Goal: Task Accomplishment & Management: Manage account settings

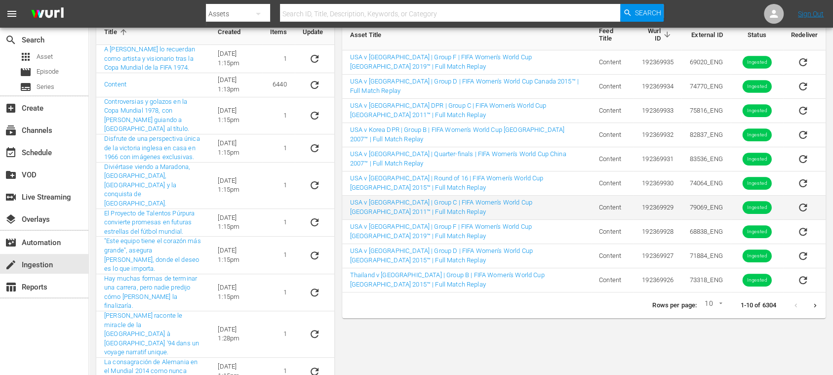
scroll to position [93, 0]
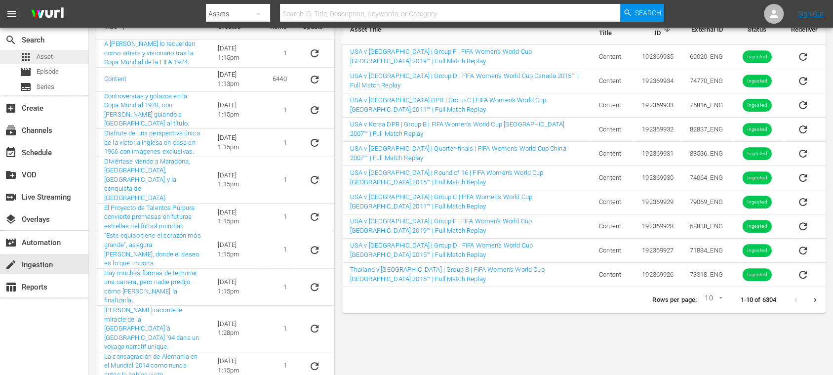
click at [49, 55] on span "Asset" at bounding box center [45, 57] width 16 height 10
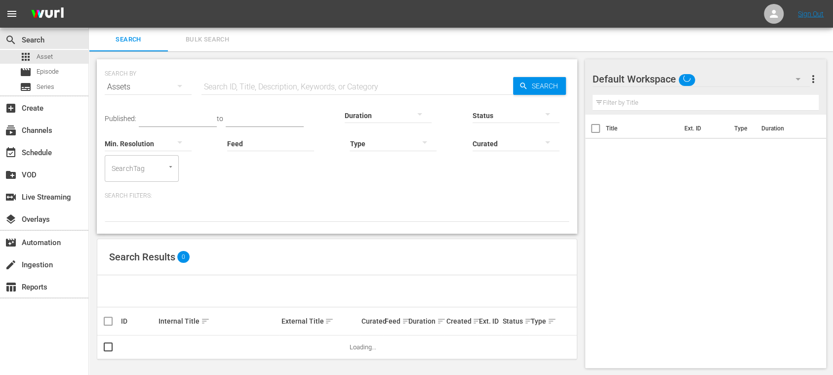
click at [200, 39] on span "Bulk Search" at bounding box center [207, 39] width 67 height 11
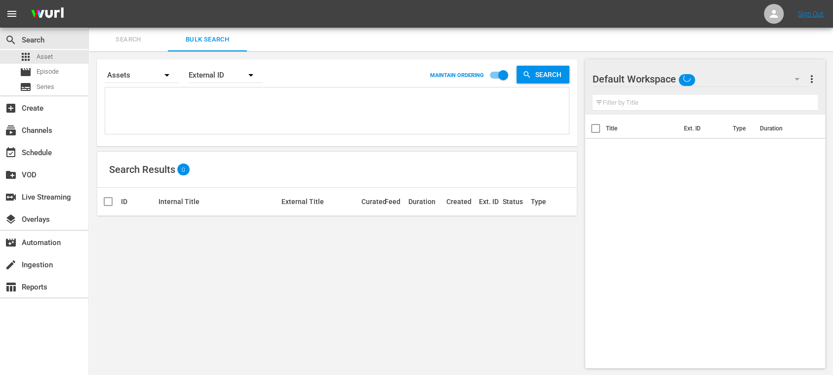
click at [165, 106] on textarea at bounding box center [338, 112] width 461 height 45
paste textarea "70293_ENG 71829_ENG 71827_ENG 71938_ENG 72771_ENG 71880_ENG 71962_ENG 71884_ENG…"
type textarea "70293_ENG 71829_ENG 71827_ENG 71938_ENG 72771_ENG 71880_ENG 71962_ENG 71884_ENG…"
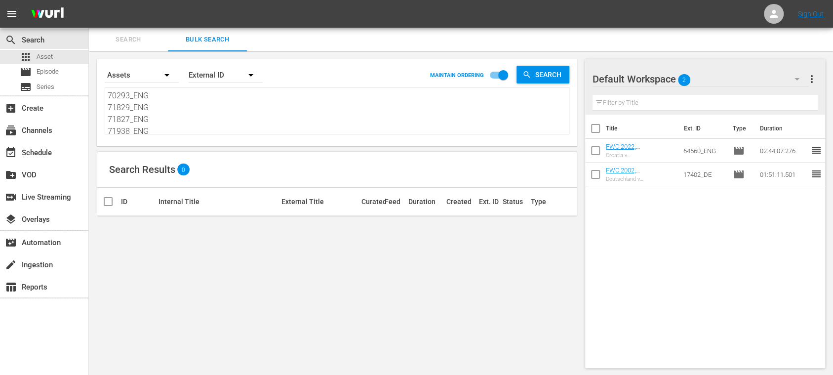
type textarea "70293_ENG 71829_ENG 71827_ENG 71938_ENG 72771_ENG 71880_ENG 71962_ENG 71884_ENG…"
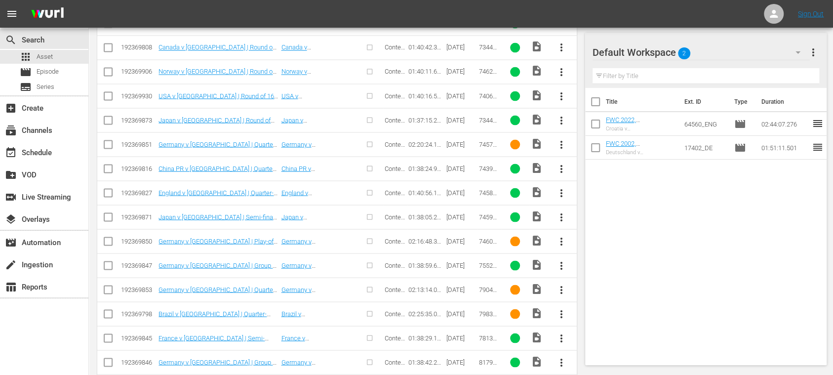
scroll to position [1782, 0]
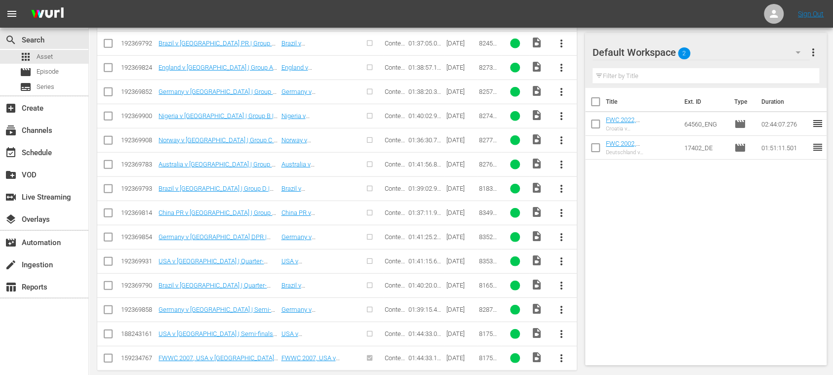
type textarea "70293_ENG 71829_ENG 71827_ENG 71938_ENG 72771_ENG 71880_ENG 71962_ENG 71884_ENG…"
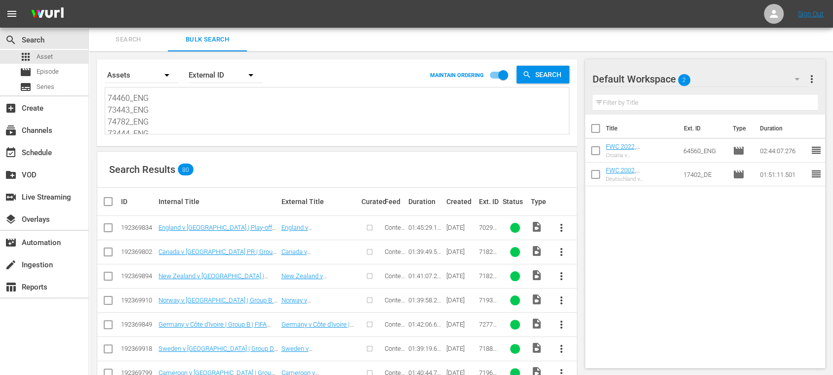
scroll to position [0, 0]
drag, startPoint x: 162, startPoint y: 119, endPoint x: 34, endPoint y: 21, distance: 161.5
paste textarea "81309_ENG 83455_ENG 75542_ENG 75522_ENG 75818_ENG 75816_ENG 75868_ENG 75865_ENG…"
type textarea "81309_ENG 83455_ENG 75542_ENG 75522_ENG 75818_ENG 75816_ENG 75868_ENG 75865_ENG…"
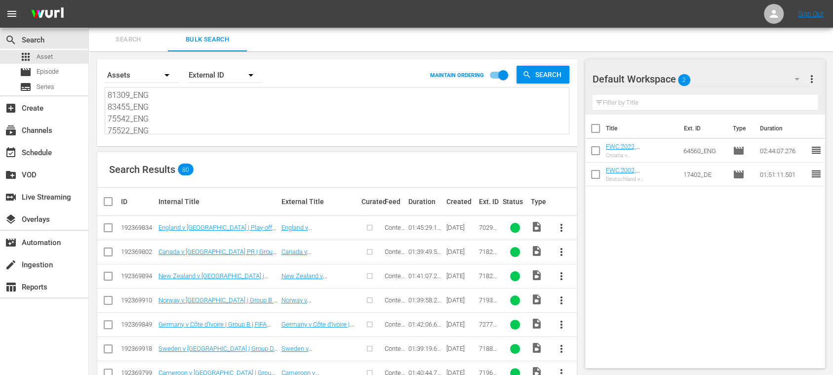
type textarea "81309_ENG 83455_ENG 75542_ENG 75522_ENG 75818_ENG 75816_ENG 75868_ENG 75865_ENG…"
click at [47, 239] on div "movie_filter Automation" at bounding box center [27, 241] width 55 height 9
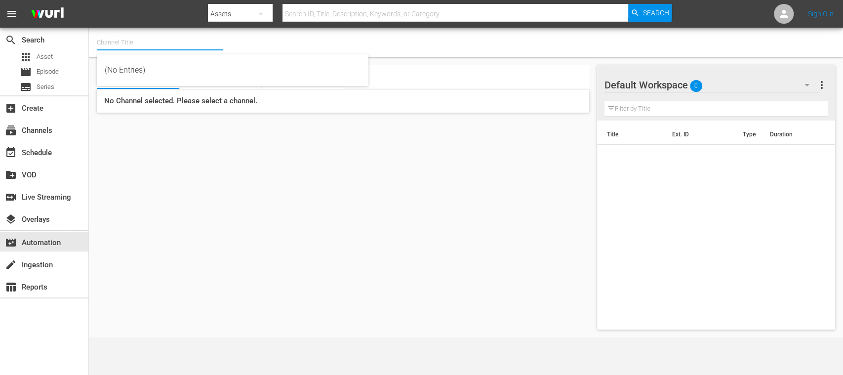
click at [132, 42] on input "text" at bounding box center [160, 43] width 126 height 24
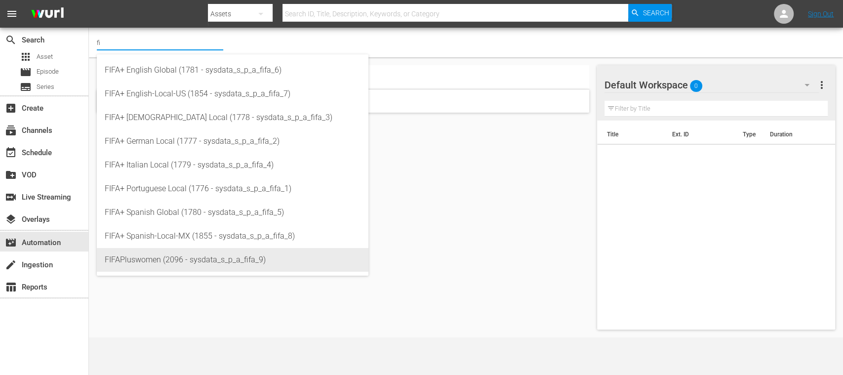
click at [198, 257] on div "FIFAPluswomen (2096 - sysdata_s_p_a_fifa_9)" at bounding box center [233, 260] width 256 height 24
type input "FIFAPluswomen (2096 - sysdata_s_p_a_fifa_9)"
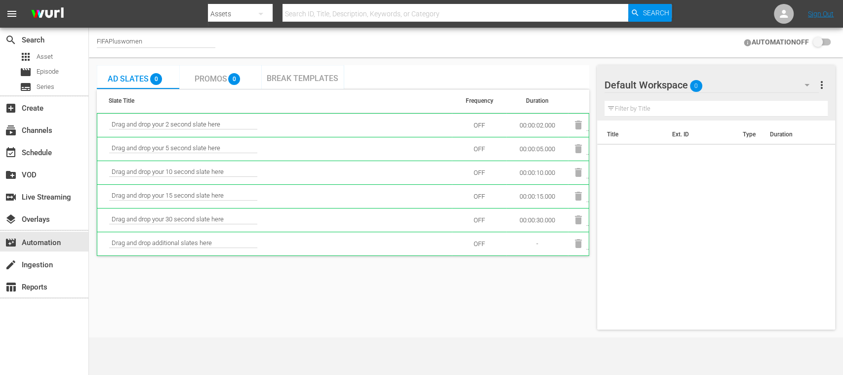
click at [155, 39] on div "FIFAPluswomen" at bounding box center [156, 43] width 119 height 10
drag, startPoint x: 147, startPoint y: 40, endPoint x: 83, endPoint y: 40, distance: 64.2
click at [89, 0] on div "search Search apps Asset movie Episode subtitles Series add_box Create subscrip…" at bounding box center [466, 0] width 754 height 0
click at [133, 43] on input "text" at bounding box center [160, 43] width 126 height 24
click at [165, 46] on input "text" at bounding box center [160, 43] width 126 height 24
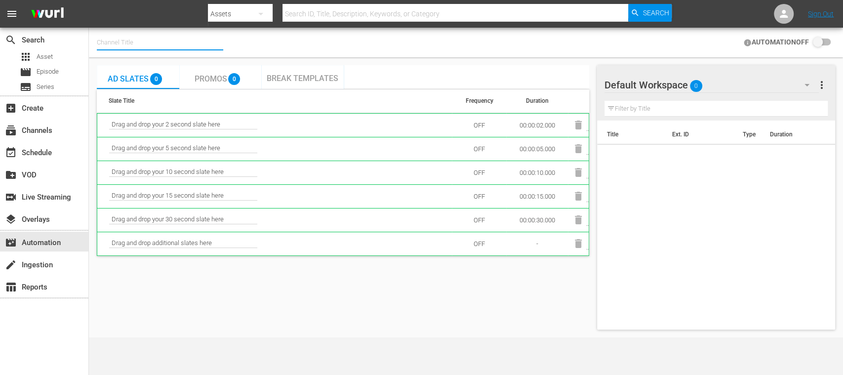
click at [152, 38] on input "text" at bounding box center [160, 43] width 126 height 24
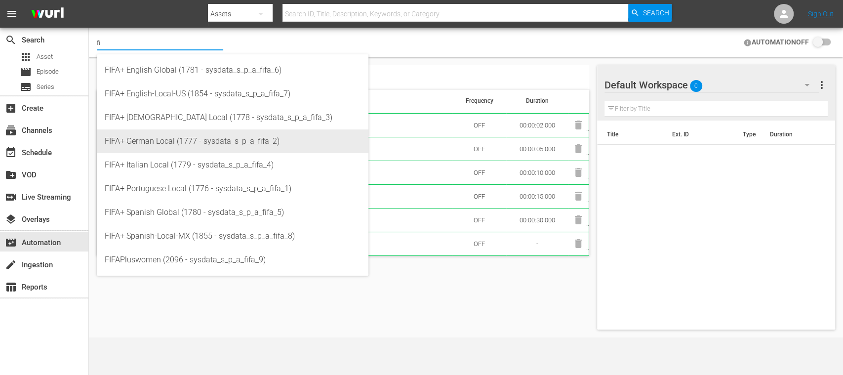
click at [179, 141] on div "FIFA+ German Local (1777 - sysdata_s_p_a_fifa_2)" at bounding box center [233, 141] width 256 height 24
type input "FIFA+ German Local (1777 - sysdata_s_p_a_fifa_2)"
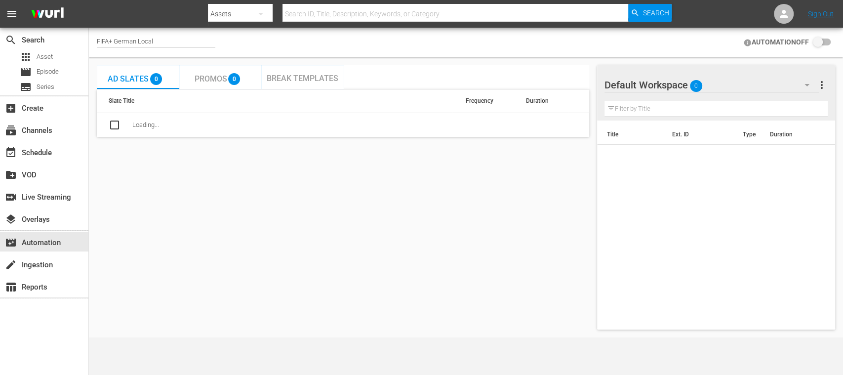
checkbox input "true"
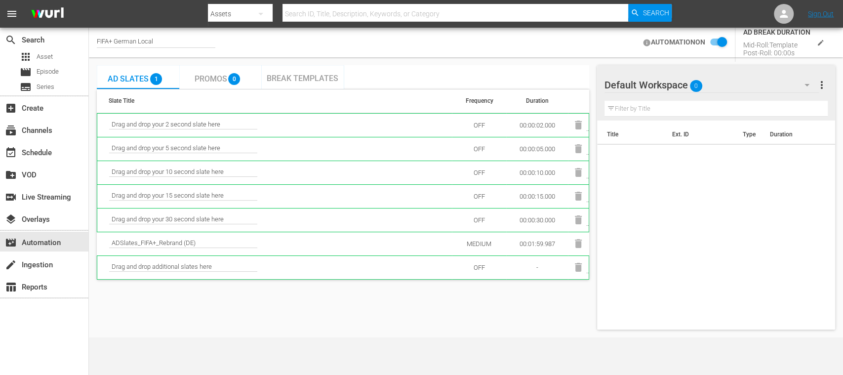
click at [164, 38] on div "FIFA+ German Local" at bounding box center [156, 43] width 119 height 10
drag, startPoint x: 164, startPoint y: 39, endPoint x: 87, endPoint y: 36, distance: 76.1
click at [89, 0] on div "search Search apps Asset movie Episode subtitles Series add_box Create subscrip…" at bounding box center [466, 0] width 754 height 0
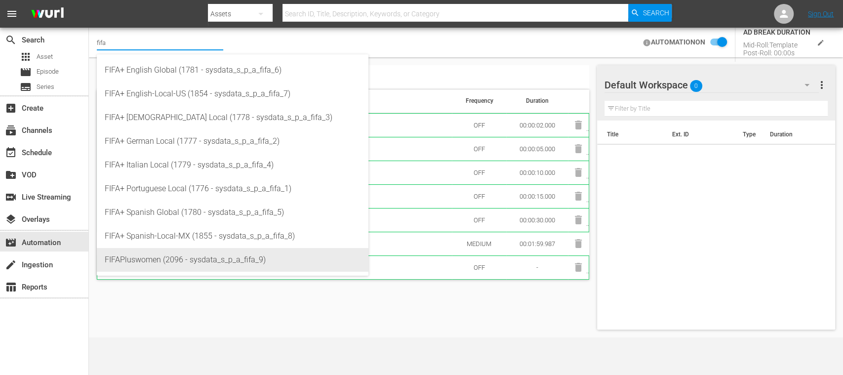
click at [171, 252] on div "FIFAPluswomen (2096 - sysdata_s_p_a_fifa_9)" at bounding box center [233, 260] width 256 height 24
type input "FIFAPluswomen (2096 - sysdata_s_p_a_fifa_9)"
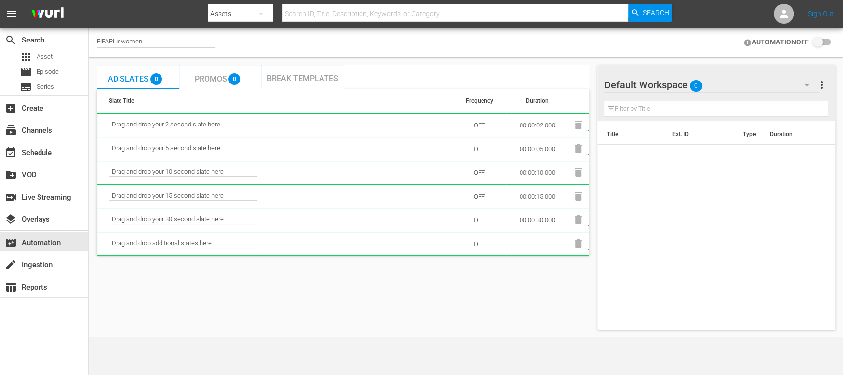
click at [831, 42] on input "checkbox" at bounding box center [820, 43] width 22 height 12
checkbox input "false"
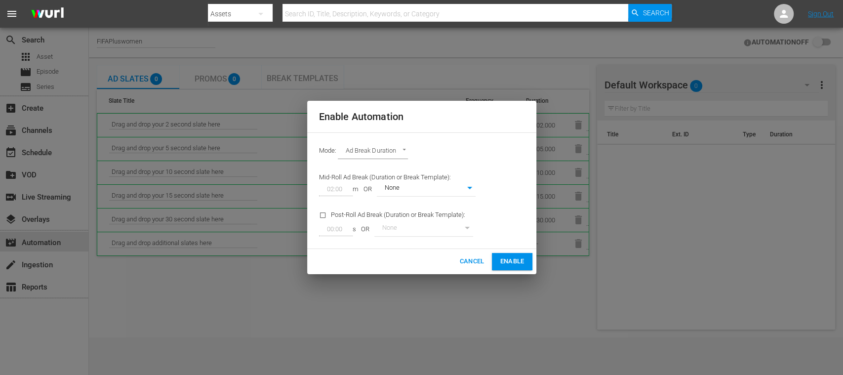
click at [413, 193] on body "menu Search By Assets Search ID, Title, Description, Keywords, or Category Sear…" at bounding box center [421, 187] width 843 height 375
click at [413, 193] on li "None" at bounding box center [425, 189] width 99 height 16
type input "0"
click at [509, 265] on span "Enable" at bounding box center [512, 261] width 24 height 11
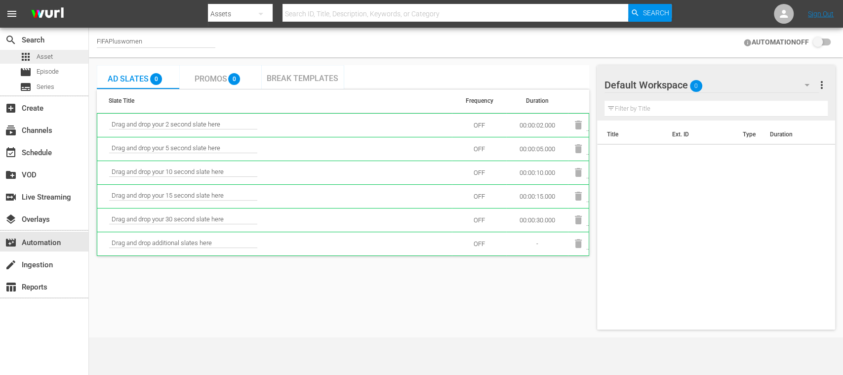
click at [44, 54] on span "Asset" at bounding box center [45, 57] width 16 height 10
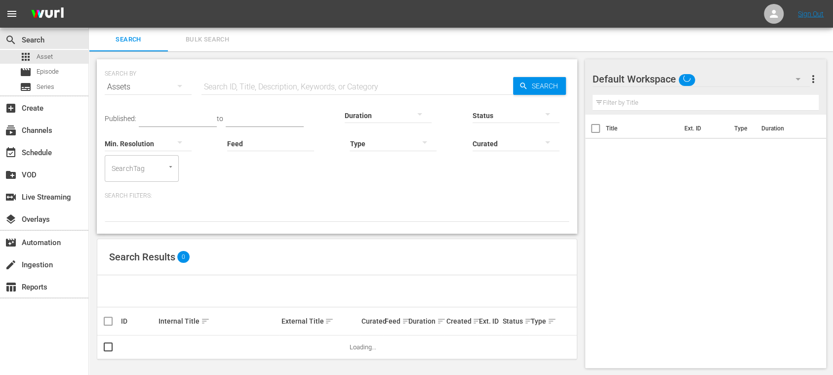
click at [225, 85] on input "text" at bounding box center [358, 87] width 312 height 24
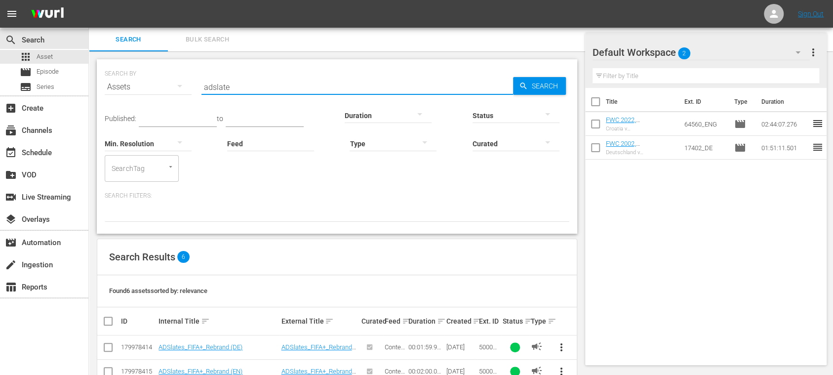
scroll to position [123, 0]
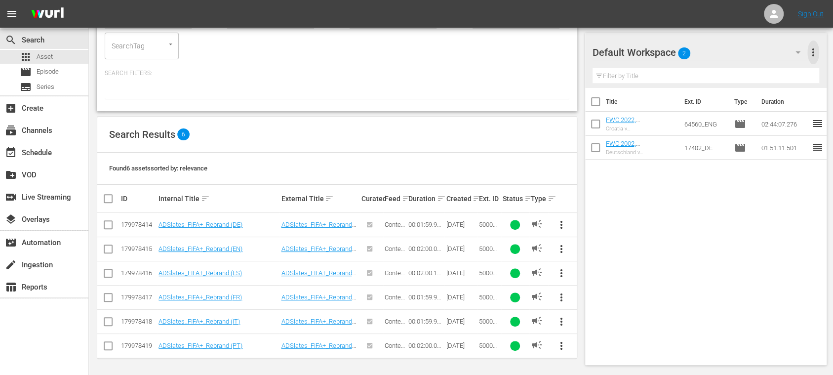
click at [811, 49] on span "more_vert" at bounding box center [814, 52] width 12 height 12
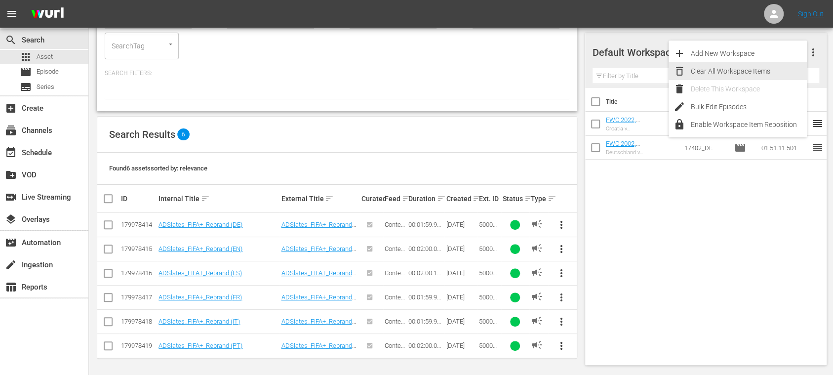
click at [748, 72] on div "Clear All Workspace Items" at bounding box center [749, 71] width 116 height 18
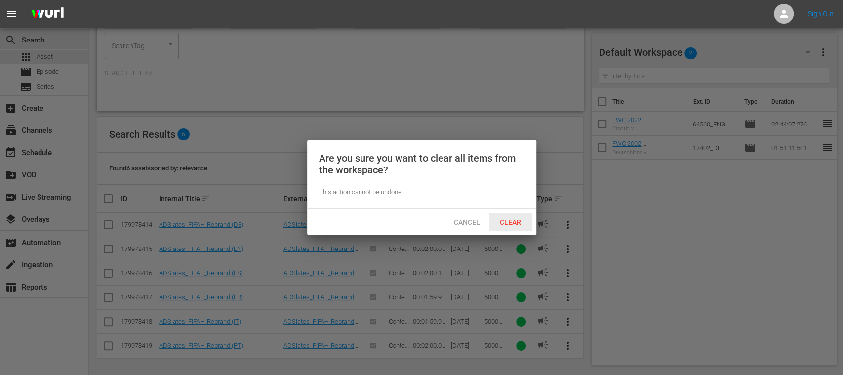
click at [513, 219] on span "Clear" at bounding box center [510, 222] width 37 height 8
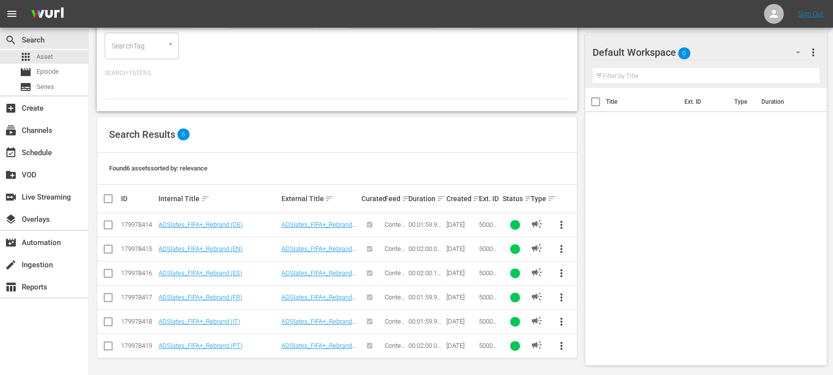
click at [562, 249] on span "more_vert" at bounding box center [562, 249] width 12 height 12
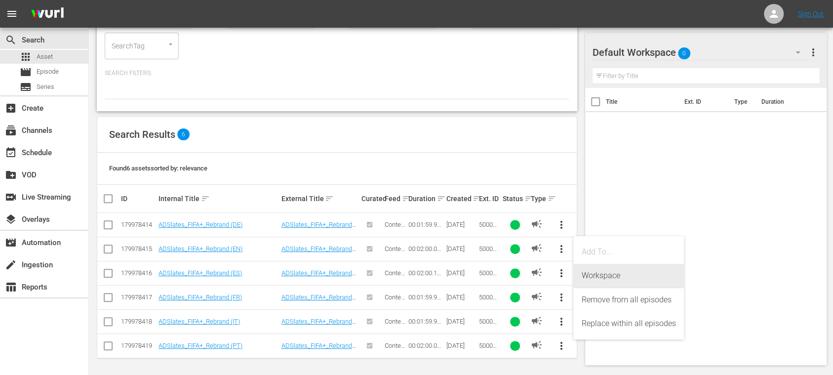
click at [596, 275] on div "Workspace" at bounding box center [629, 276] width 95 height 24
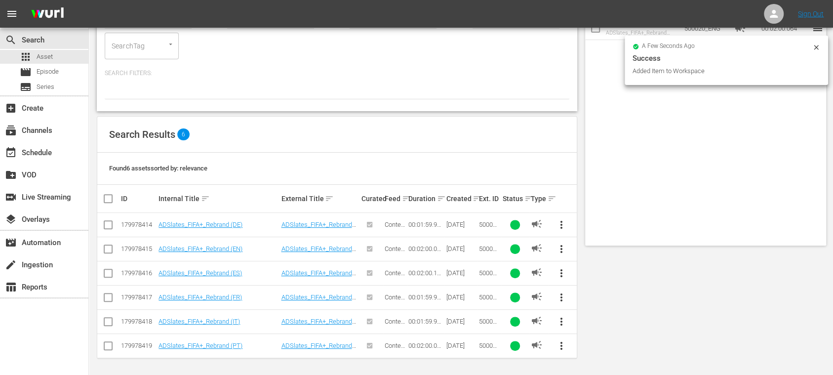
scroll to position [0, 0]
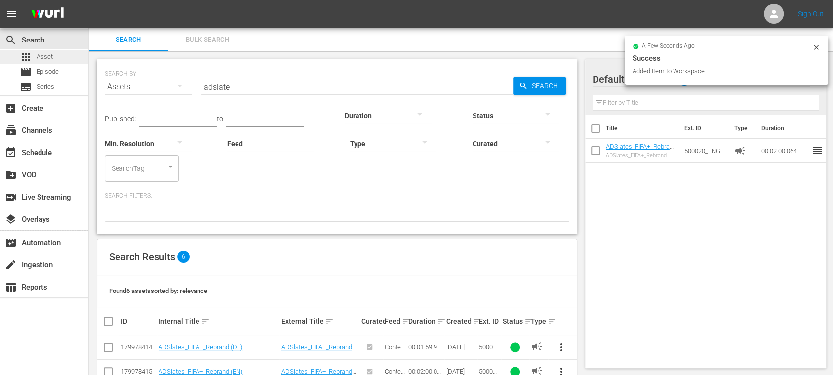
click at [42, 56] on span "Asset" at bounding box center [45, 57] width 16 height 10
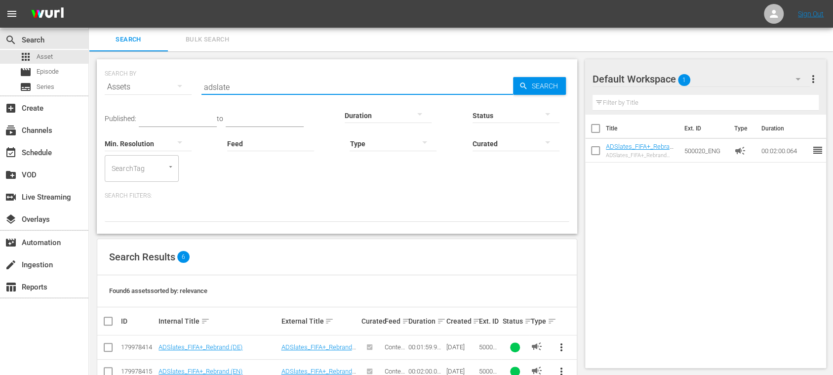
drag, startPoint x: 238, startPoint y: 88, endPoint x: 175, endPoint y: 88, distance: 62.3
click at [175, 88] on div "SEARCH BY Search By Assets Search ID, Title, Description, Keywords, or Category…" at bounding box center [337, 81] width 465 height 36
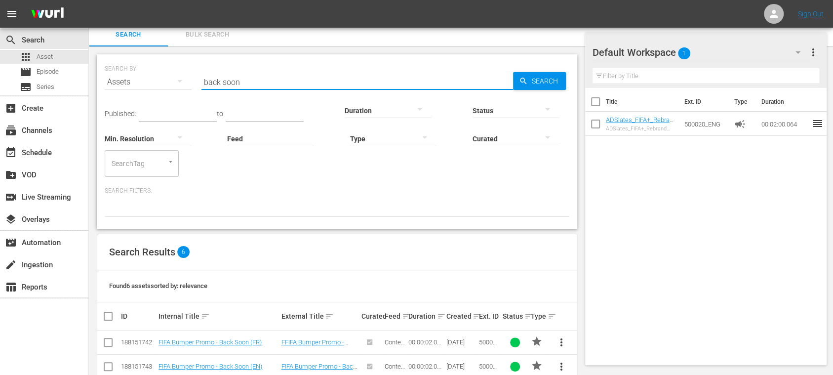
scroll to position [123, 0]
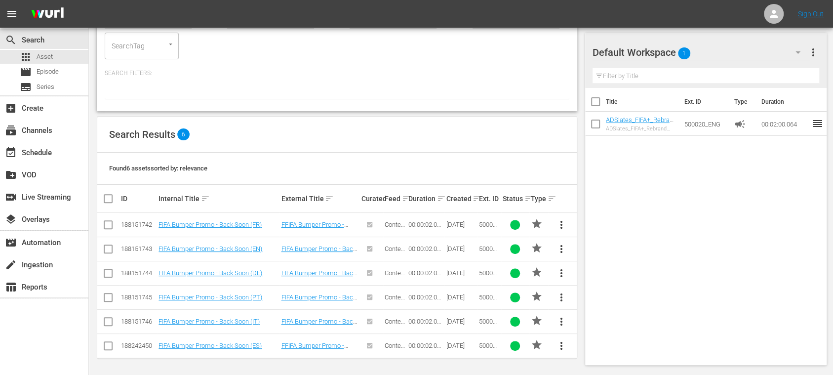
click at [561, 246] on span "more_vert" at bounding box center [562, 249] width 12 height 12
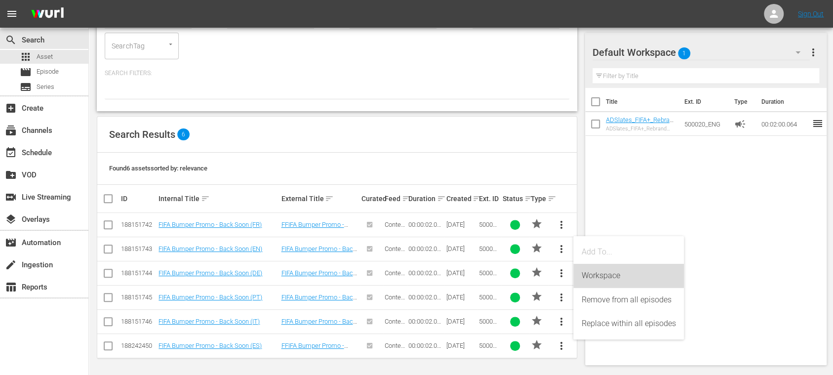
click at [596, 277] on div "Workspace" at bounding box center [629, 276] width 95 height 24
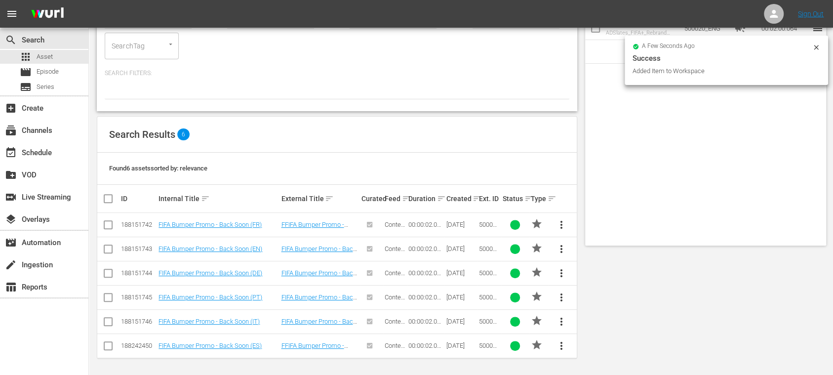
scroll to position [0, 0]
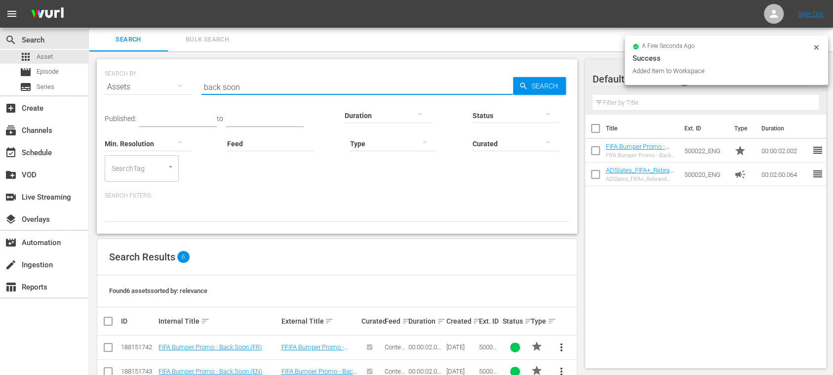
drag, startPoint x: 229, startPoint y: 89, endPoint x: 174, endPoint y: 85, distance: 54.9
click at [174, 85] on div "SEARCH BY Search By Assets Search ID, Title, Description, Keywords, or Category…" at bounding box center [337, 81] width 465 height 36
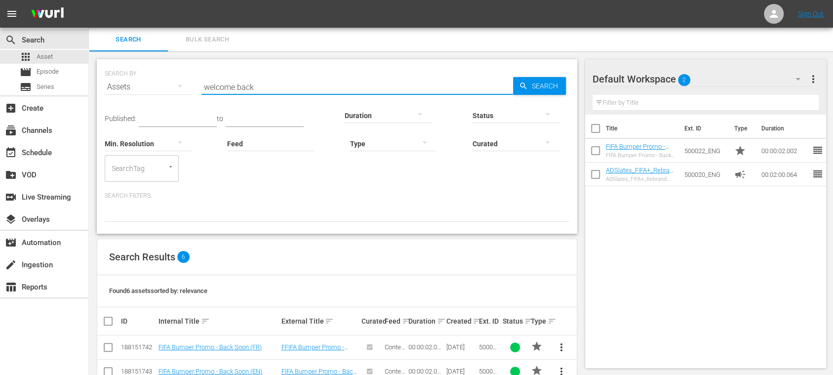
type input "welcome back"
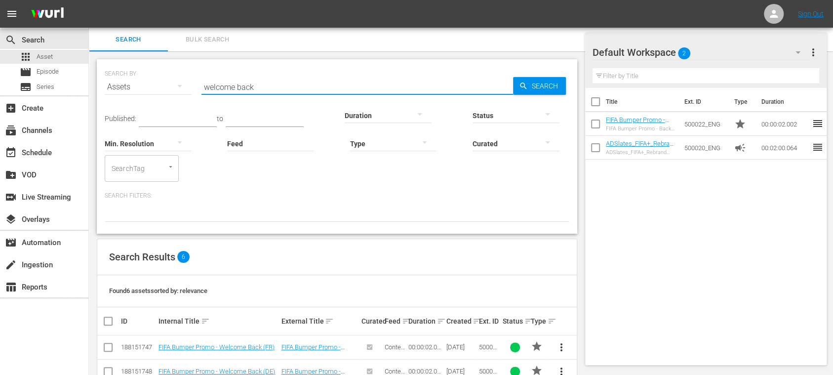
scroll to position [123, 0]
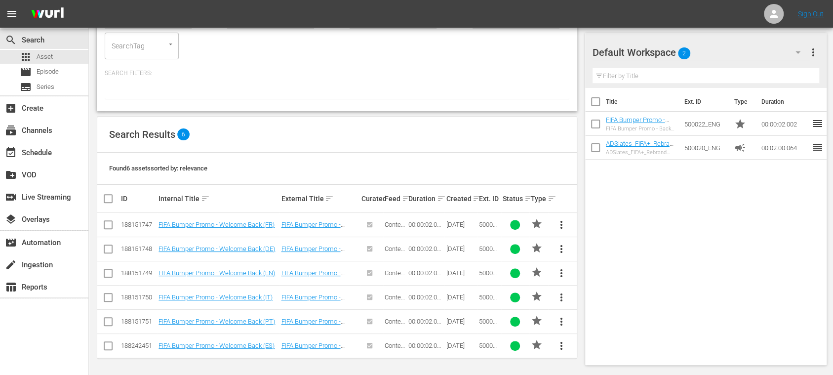
click at [562, 268] on span "more_vert" at bounding box center [562, 273] width 12 height 12
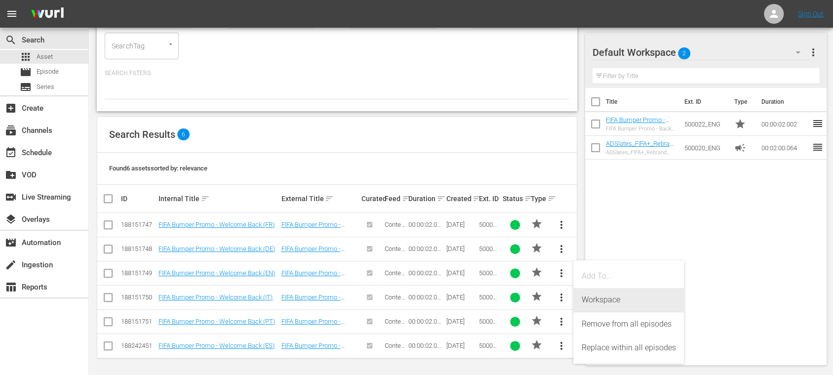
click at [608, 303] on div "Workspace" at bounding box center [629, 300] width 95 height 24
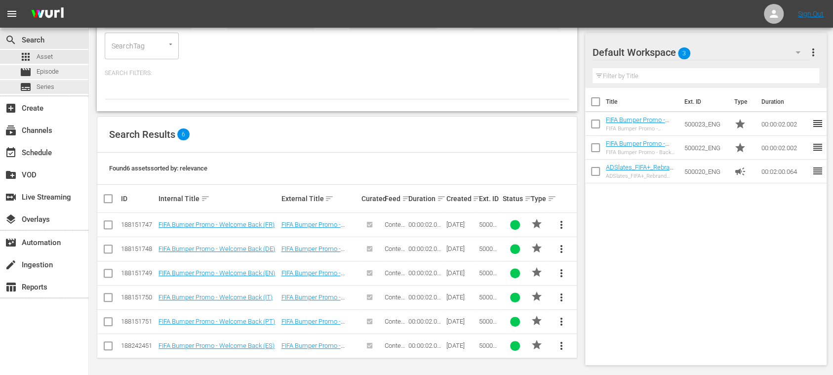
click at [58, 72] on span "Episode" at bounding box center [48, 72] width 22 height 10
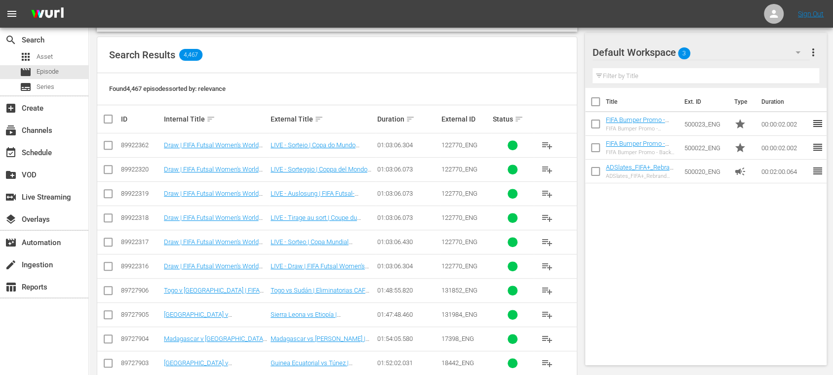
scroll to position [351, 0]
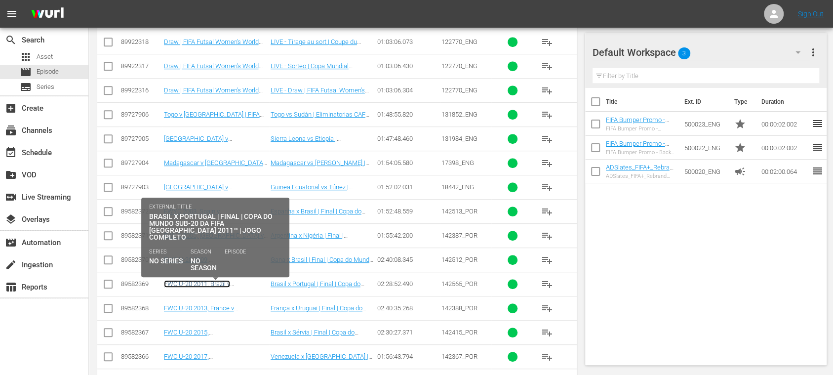
click at [243, 281] on link "FWC U-20 2011, Brazil v [GEOGRAPHIC_DATA], Final - FMR (PT)" at bounding box center [211, 291] width 94 height 22
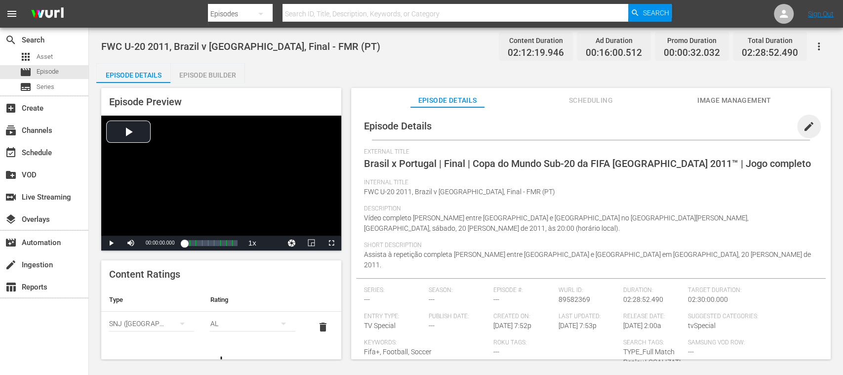
click at [805, 127] on span "edit" at bounding box center [809, 127] width 12 height 12
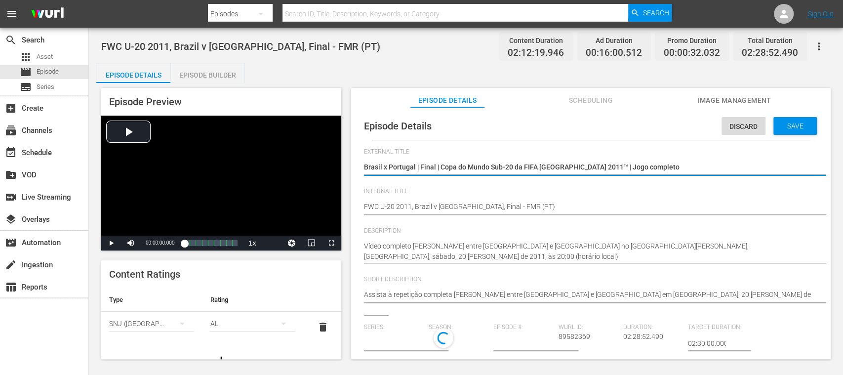
type input "No Series"
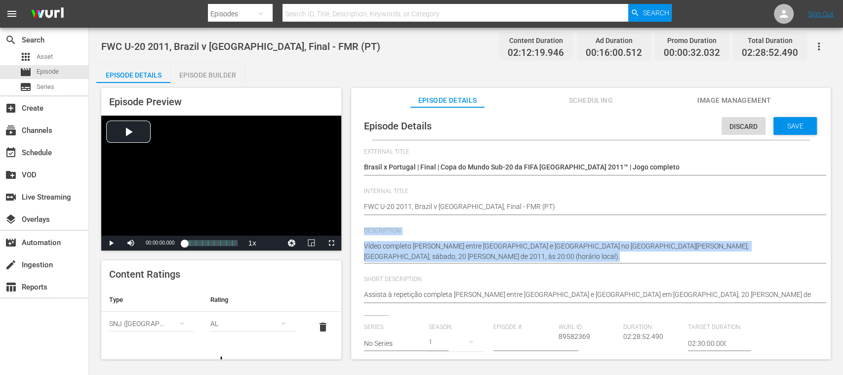
drag, startPoint x: 831, startPoint y: 226, endPoint x: 828, endPoint y: 242, distance: 16.0
click at [828, 242] on div "Episode Preview Video Player is loading. Play Video Play Mute Current Time 00:0…" at bounding box center [466, 225] width 740 height 284
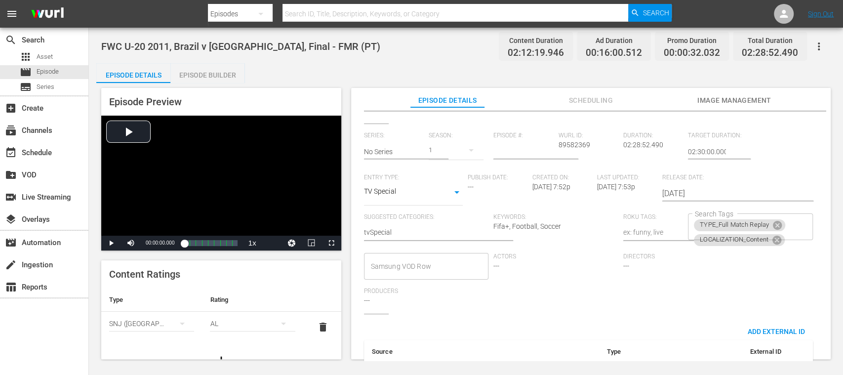
scroll to position [208, 0]
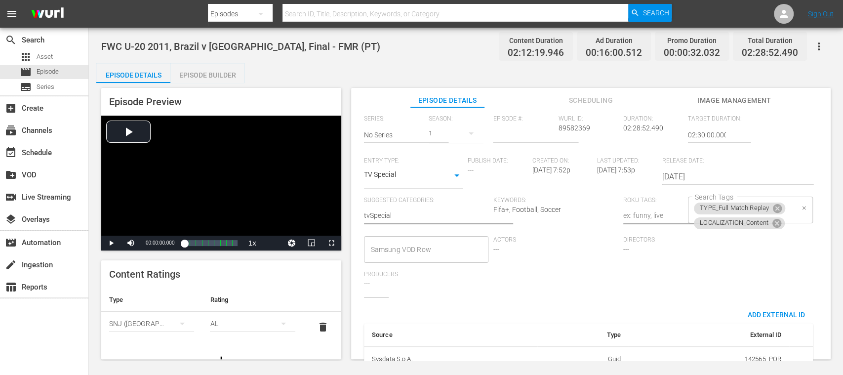
click at [791, 218] on div "TYPE_Full Match Replay LOCALIZATION_Content Search Tags" at bounding box center [750, 210] width 125 height 27
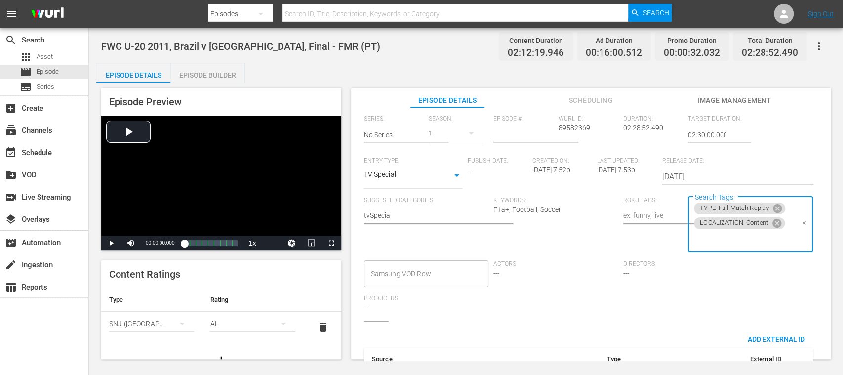
click at [729, 242] on input "Search Tags" at bounding box center [743, 240] width 101 height 18
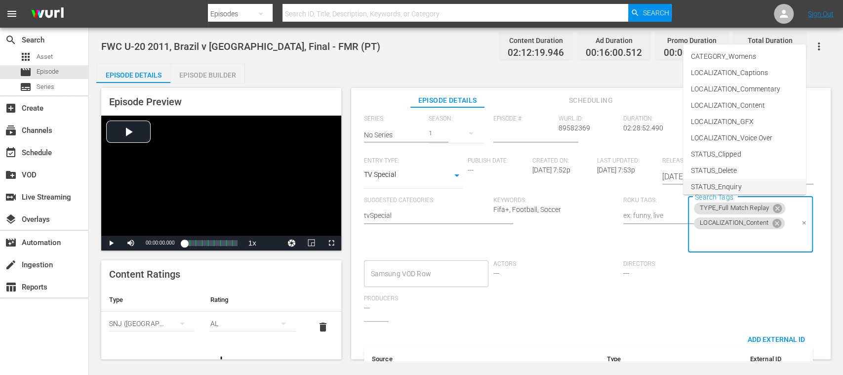
click at [780, 282] on div "Series: No Series Season: 1 Episode #: Wurl ID: 89582369 Duration: 02:28:52.490…" at bounding box center [591, 218] width 454 height 206
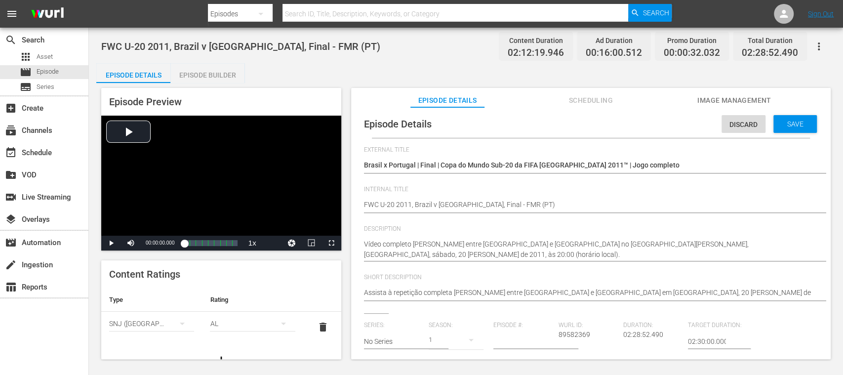
scroll to position [0, 0]
click at [739, 127] on span "Discard" at bounding box center [744, 127] width 44 height 8
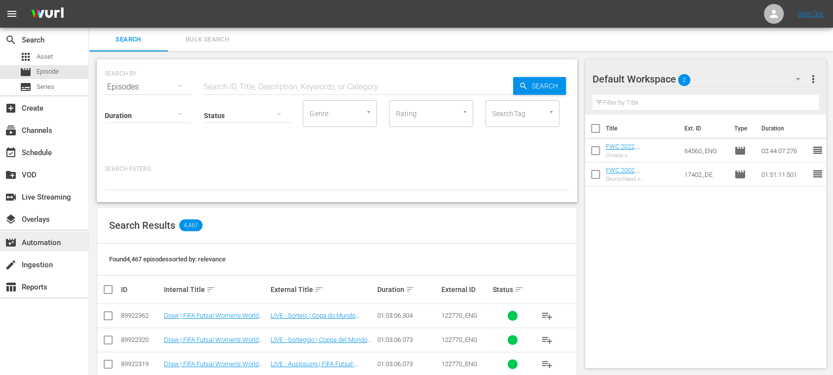
click at [55, 246] on div "movie_filter Automation" at bounding box center [27, 241] width 55 height 9
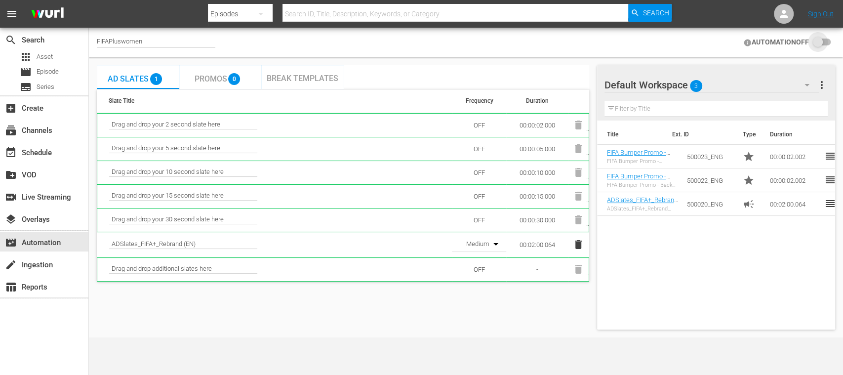
click at [829, 43] on input "checkbox" at bounding box center [820, 43] width 22 height 12
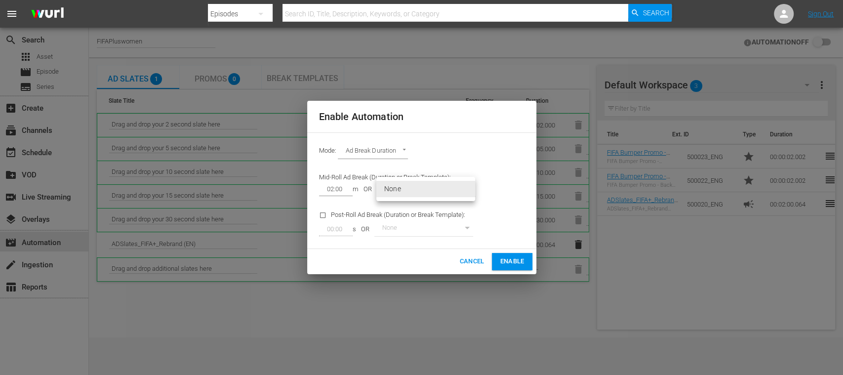
click at [433, 193] on body "menu Search By Episodes Search ID, Title, Description, Keywords, or Category Se…" at bounding box center [421, 187] width 843 height 375
click at [432, 193] on li "None" at bounding box center [425, 189] width 99 height 16
click at [513, 259] on span "Enable" at bounding box center [512, 261] width 24 height 11
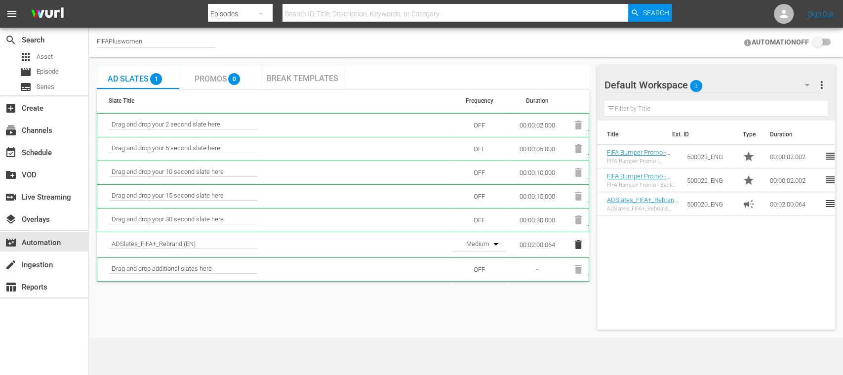
checkbox input "true"
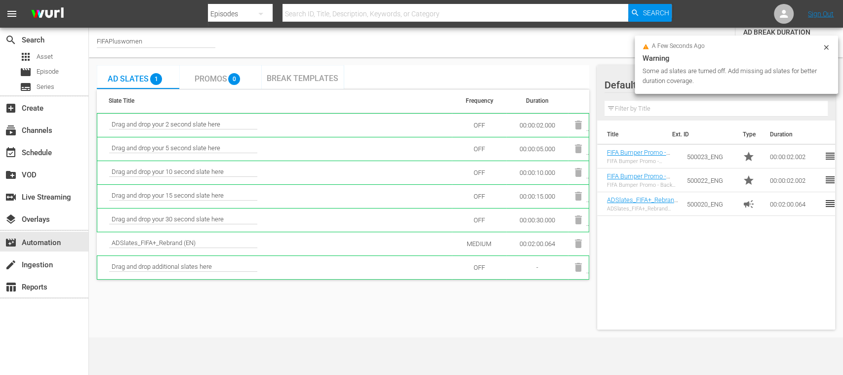
click at [827, 47] on icon at bounding box center [827, 47] width 8 height 8
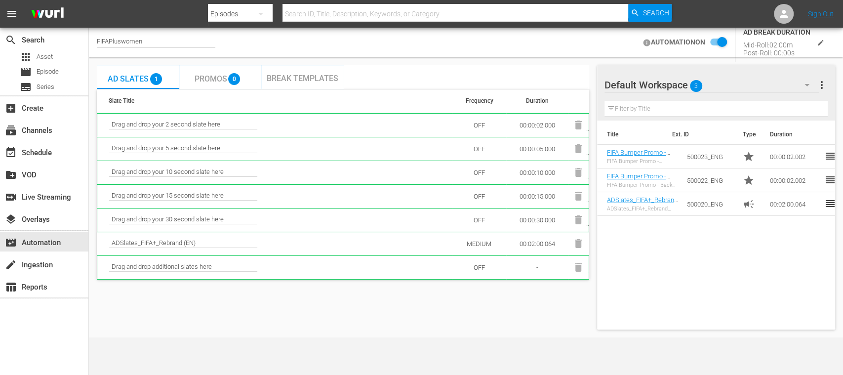
click at [318, 77] on span "Break Templates" at bounding box center [303, 78] width 72 height 9
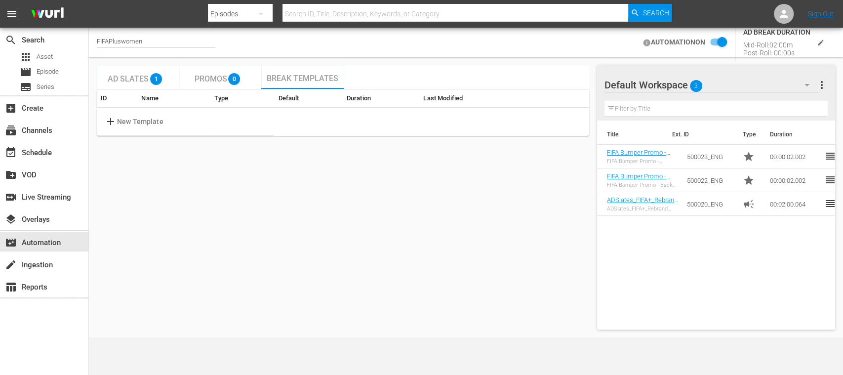
click at [144, 42] on div "FIFAPluswomen" at bounding box center [156, 43] width 119 height 10
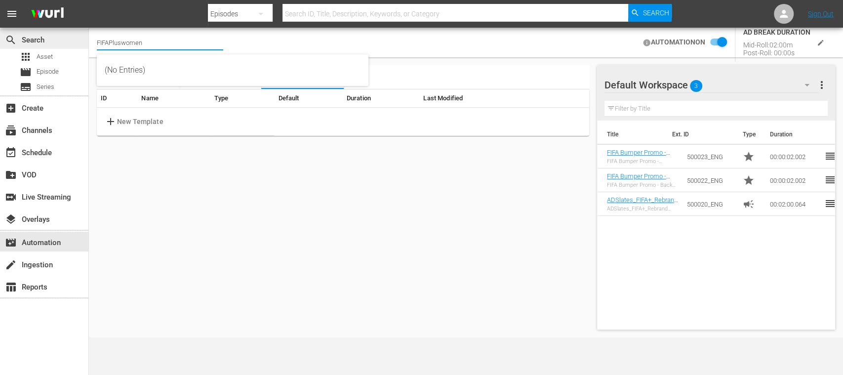
drag, startPoint x: 146, startPoint y: 41, endPoint x: 71, endPoint y: 42, distance: 75.1
click at [89, 0] on div "search Search apps Asset movie Episode subtitles Series add_box Create subscrip…" at bounding box center [466, 0] width 754 height 0
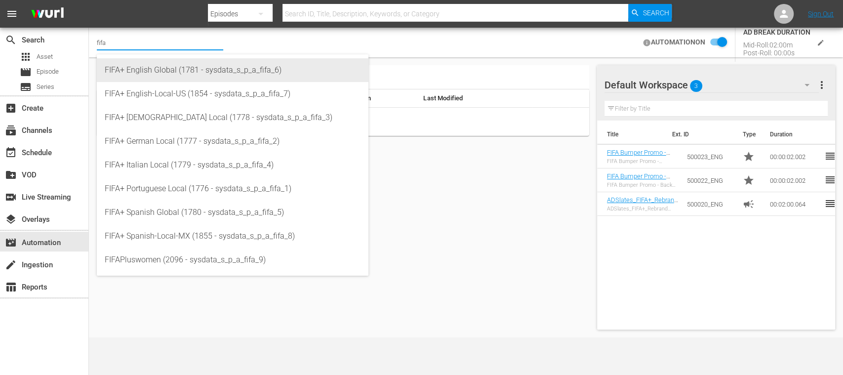
click at [125, 67] on div "FIFA+ English Global (1781 - sysdata_s_p_a_fifa_6)" at bounding box center [233, 70] width 256 height 24
type input "FIFA+ English Global (1781 - sysdata_s_p_a_fifa_6)"
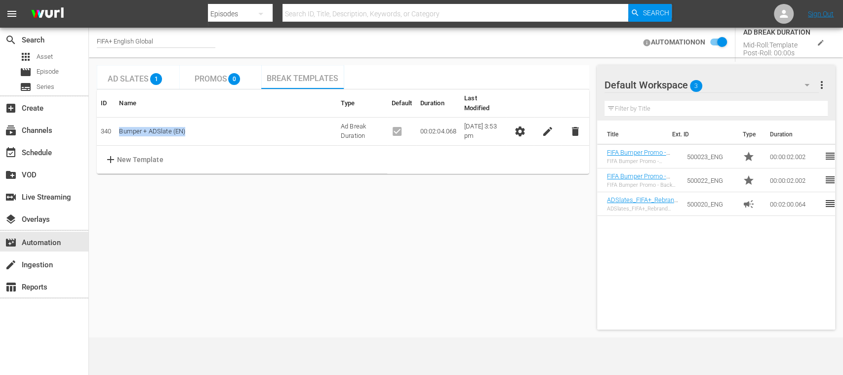
drag, startPoint x: 120, startPoint y: 123, endPoint x: 187, endPoint y: 120, distance: 66.8
click at [187, 120] on td "Bumper + ADSlate (EN)" at bounding box center [225, 132] width 221 height 28
click at [266, 277] on div "Ad Slates 1 Promos 0 Break Templates ID Name Type Default Duration Last Modifie…" at bounding box center [343, 197] width 493 height 264
click at [50, 255] on div "create Ingestion" at bounding box center [44, 264] width 88 height 20
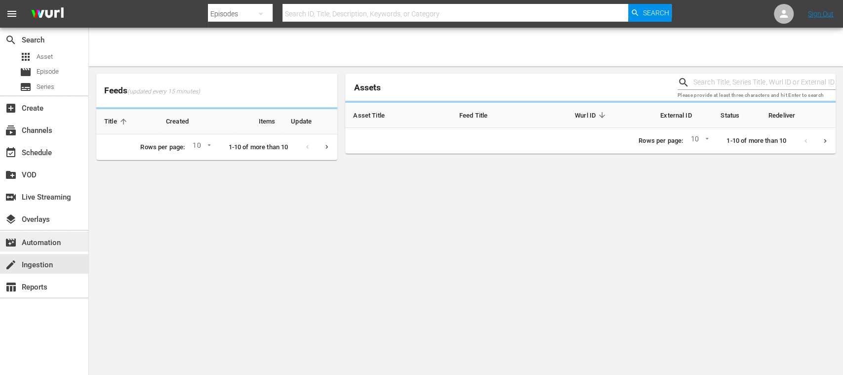
click at [51, 245] on div "movie_filter Automation" at bounding box center [27, 241] width 55 height 9
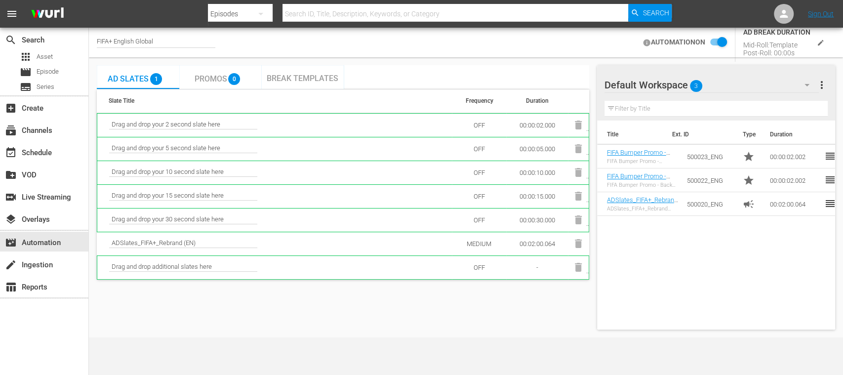
click at [145, 33] on div "FIFA+ English Global" at bounding box center [156, 42] width 119 height 25
click at [156, 39] on div "FIFA+ English Global" at bounding box center [156, 43] width 119 height 10
drag, startPoint x: 156, startPoint y: 39, endPoint x: 59, endPoint y: 35, distance: 96.9
click at [89, 0] on div "search Search apps Asset movie Episode subtitles Series add_box Create subscrip…" at bounding box center [466, 0] width 754 height 0
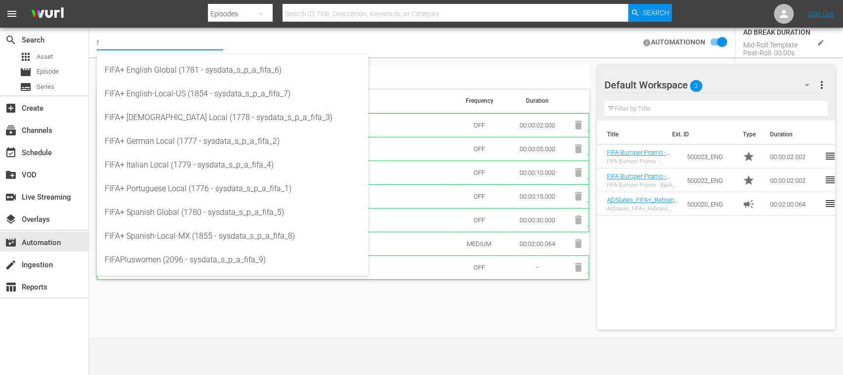
type input "f"
click at [264, 313] on div "Ad Slates 1 Promos 0 Break Templates Slate Title Frequency Duration Drag and dr…" at bounding box center [343, 197] width 493 height 264
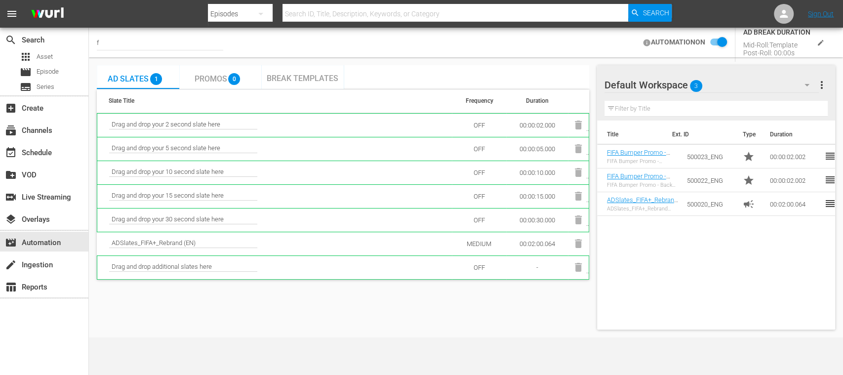
click at [127, 42] on input "f" at bounding box center [160, 43] width 126 height 24
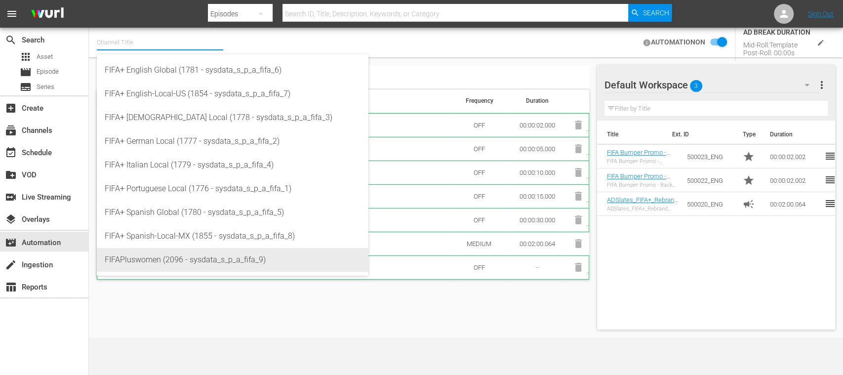
click at [182, 260] on div "FIFAPluswomen (2096 - sysdata_s_p_a_fifa_9)" at bounding box center [233, 260] width 256 height 24
type input "FIFAPluswomen (2096 - sysdata_s_p_a_fifa_9)"
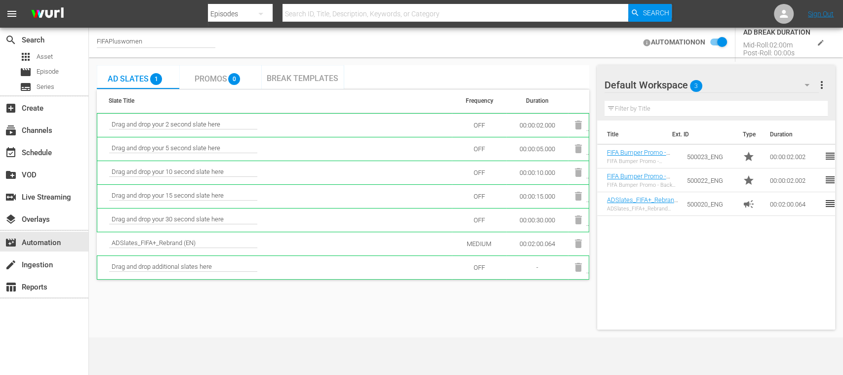
click at [325, 74] on span "Break Templates" at bounding box center [303, 78] width 72 height 9
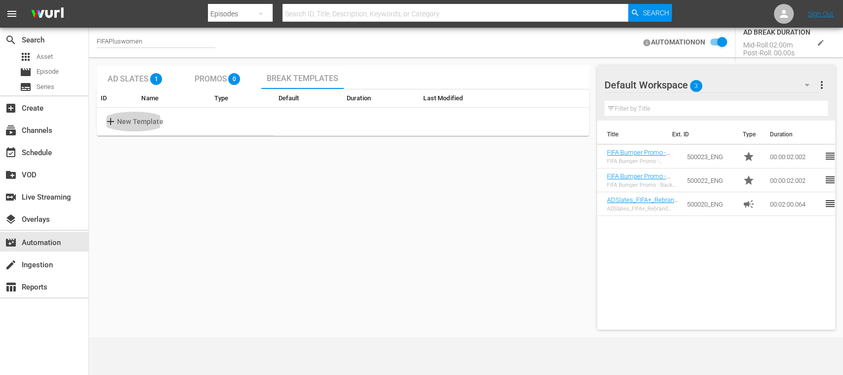
click at [119, 123] on p "New Template" at bounding box center [140, 122] width 46 height 10
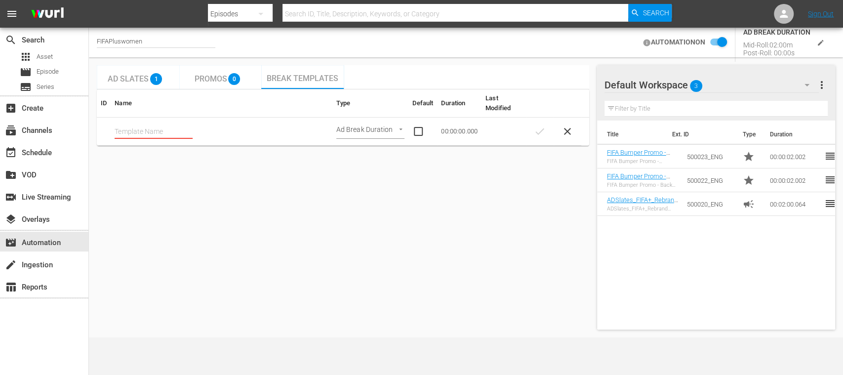
click at [165, 133] on input "text" at bounding box center [154, 131] width 78 height 15
paste input "text"
drag, startPoint x: 186, startPoint y: 131, endPoint x: 94, endPoint y: 128, distance: 92.4
click at [94, 128] on div "Ad Slates 1 Promos 0 Break Templates ID Name Type Default Duration Last Modifie…" at bounding box center [466, 197] width 747 height 272
paste input "text"
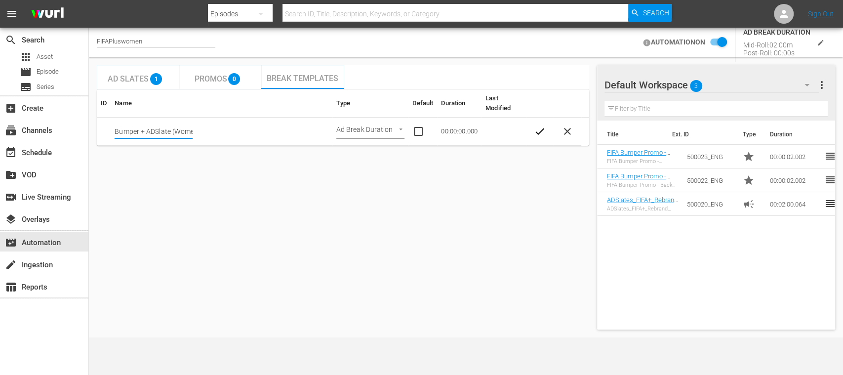
scroll to position [0, 12]
drag, startPoint x: 187, startPoint y: 132, endPoint x: 195, endPoint y: 131, distance: 8.0
click at [195, 131] on td "Bumper + ADSlate (Women)" at bounding box center [221, 132] width 221 height 28
type input "Bumper + ADSlate (Women)"
click at [229, 186] on div "Ad Slates 1 Promos 0 Break Templates ID Name Type Default Duration Last Modifie…" at bounding box center [343, 197] width 493 height 264
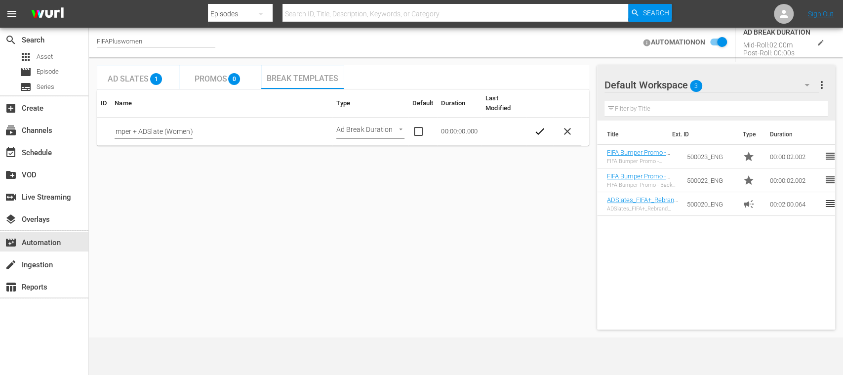
scroll to position [0, 0]
click at [417, 131] on input "checkbox" at bounding box center [423, 131] width 21 height 12
checkbox input "true"
click at [537, 129] on span "check" at bounding box center [540, 131] width 12 height 12
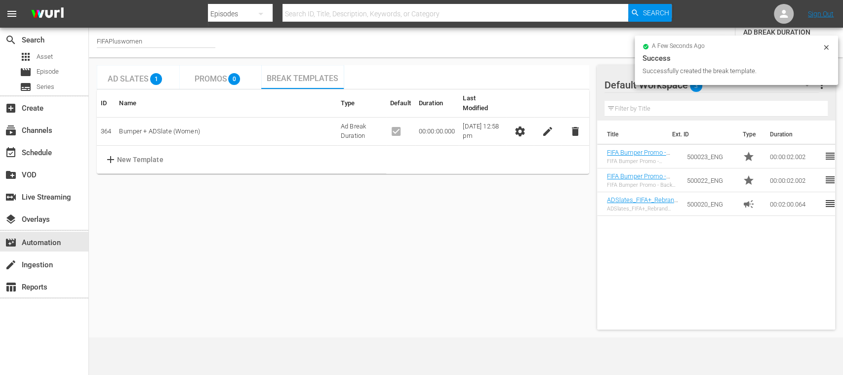
click at [826, 49] on icon at bounding box center [827, 47] width 8 height 8
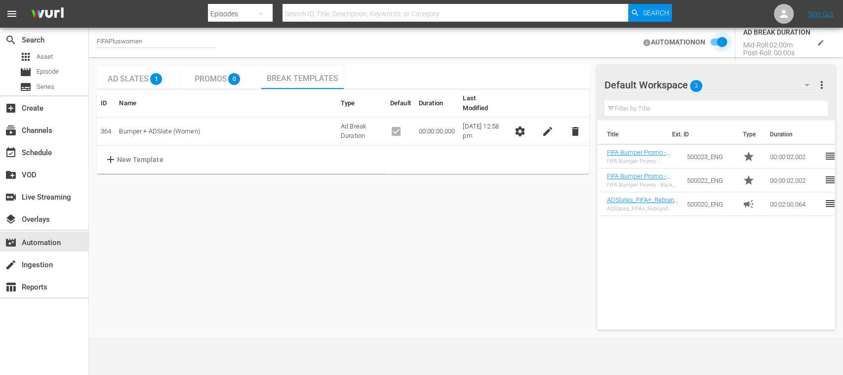
click at [714, 43] on input "checkbox" at bounding box center [717, 43] width 22 height 12
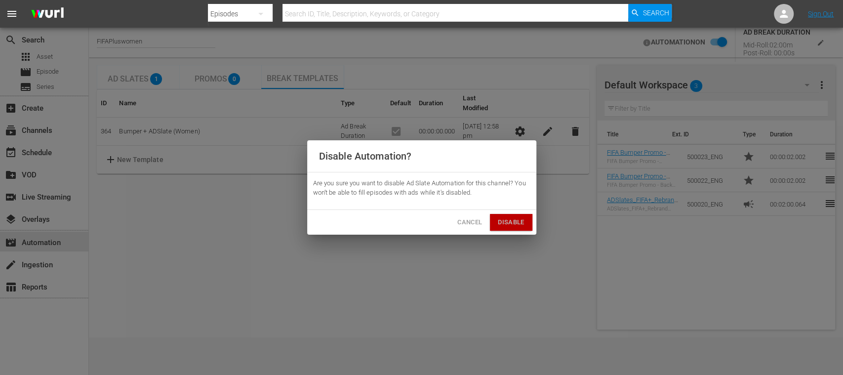
click at [519, 223] on span "Disable" at bounding box center [511, 222] width 26 height 11
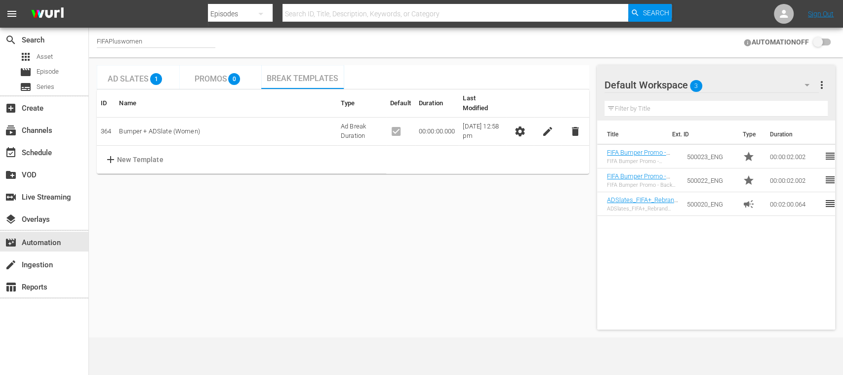
click at [520, 125] on span "settings" at bounding box center [520, 131] width 12 height 12
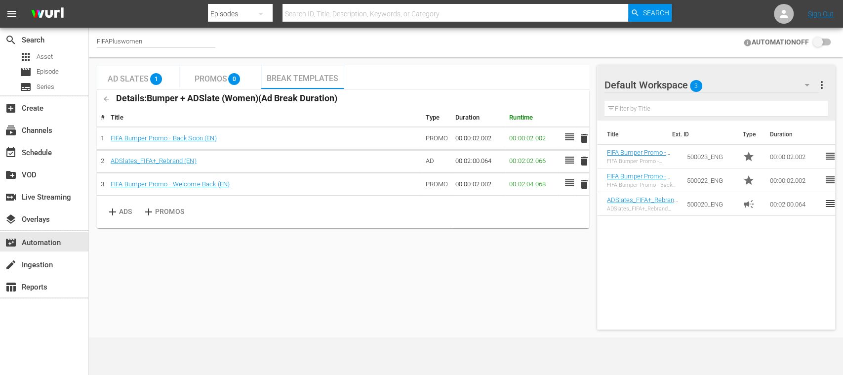
click at [133, 82] on span "Ad Slates" at bounding box center [128, 78] width 41 height 9
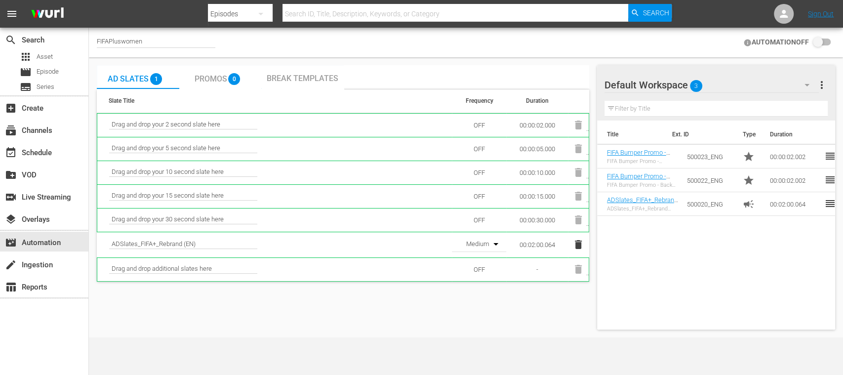
click at [211, 81] on span "Promos" at bounding box center [210, 78] width 33 height 9
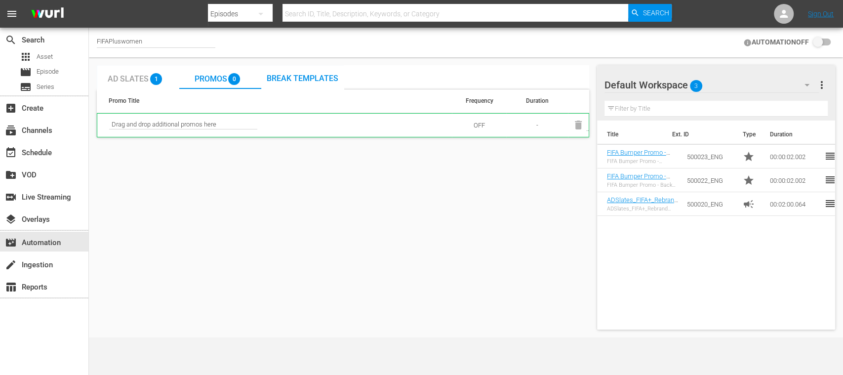
click at [306, 77] on span "Break Templates" at bounding box center [303, 78] width 72 height 9
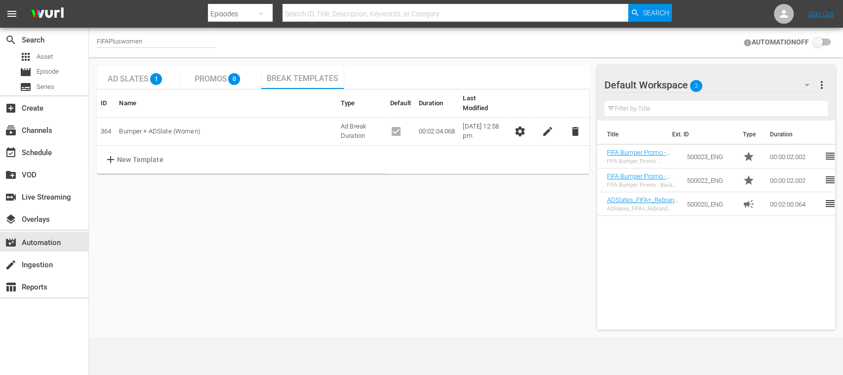
click at [522, 125] on span "settings" at bounding box center [520, 131] width 12 height 12
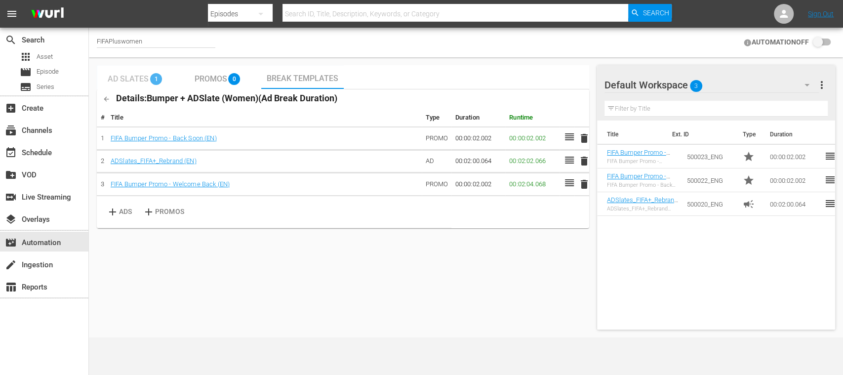
click at [134, 77] on span "Ad Slates" at bounding box center [128, 78] width 41 height 9
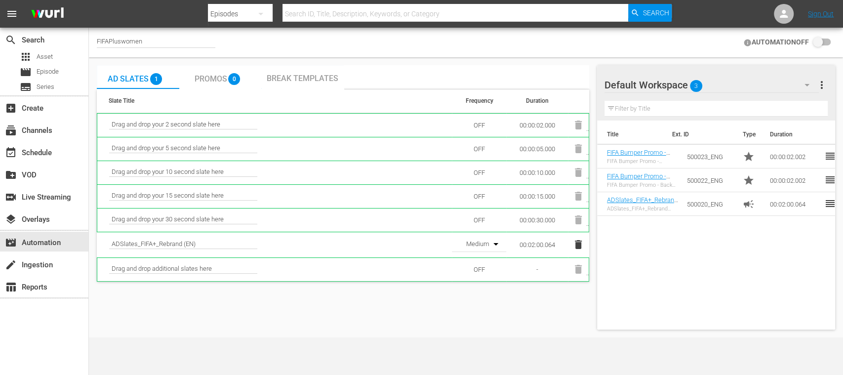
click at [297, 79] on span "Break Templates" at bounding box center [303, 78] width 72 height 9
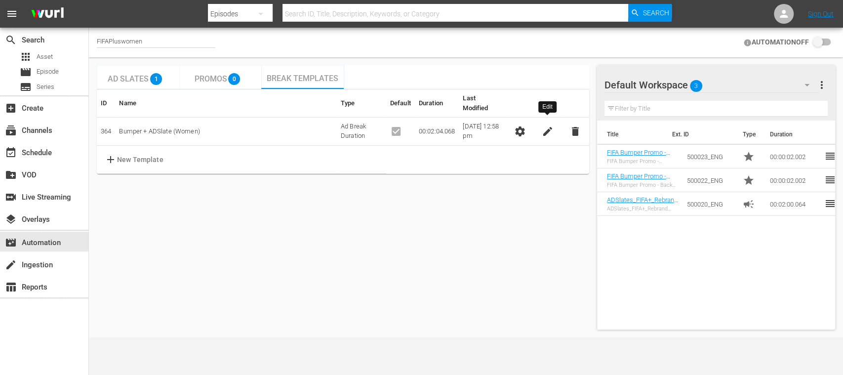
click at [546, 125] on span "edit" at bounding box center [548, 131] width 12 height 12
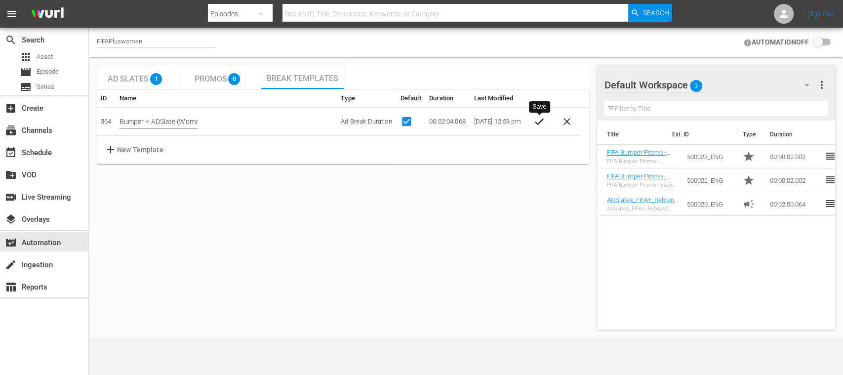
click at [537, 122] on span "check" at bounding box center [539, 122] width 12 height 12
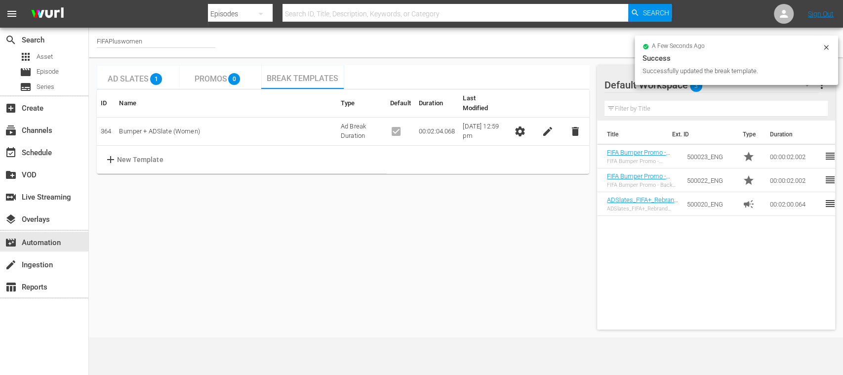
click at [826, 45] on icon at bounding box center [827, 47] width 8 height 8
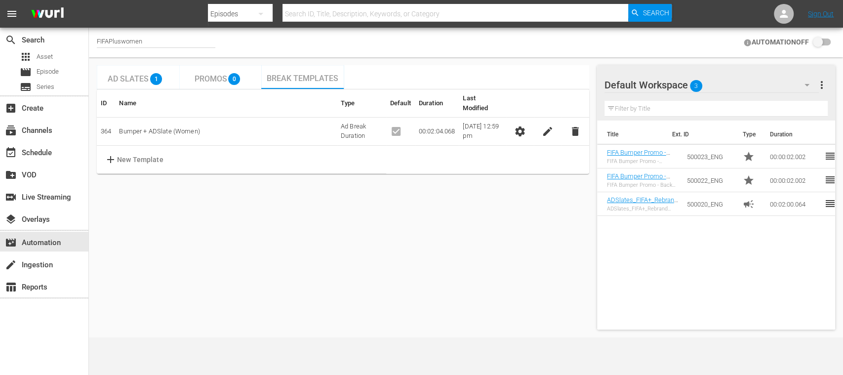
click at [827, 42] on input "checkbox" at bounding box center [820, 43] width 22 height 12
checkbox input "false"
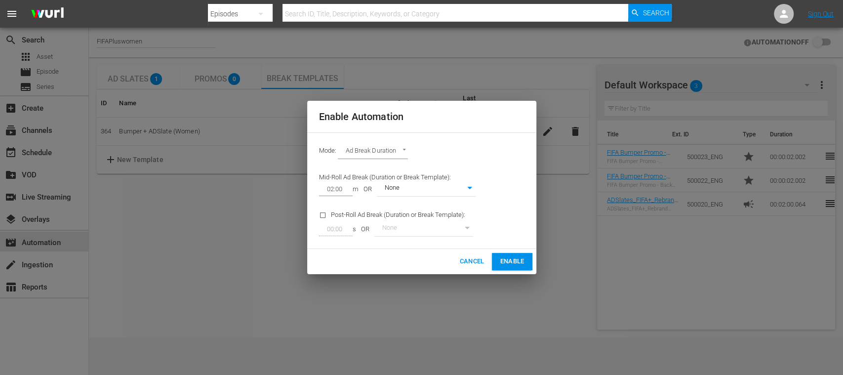
click at [451, 187] on body "menu Search By Episodes Search ID, Title, Description, Keywords, or Category Se…" at bounding box center [421, 187] width 843 height 375
click at [449, 204] on li "Bumper + ADSlate (Women)" at bounding box center [427, 205] width 102 height 16
type input "364"
click at [518, 260] on span "Enable" at bounding box center [512, 261] width 24 height 11
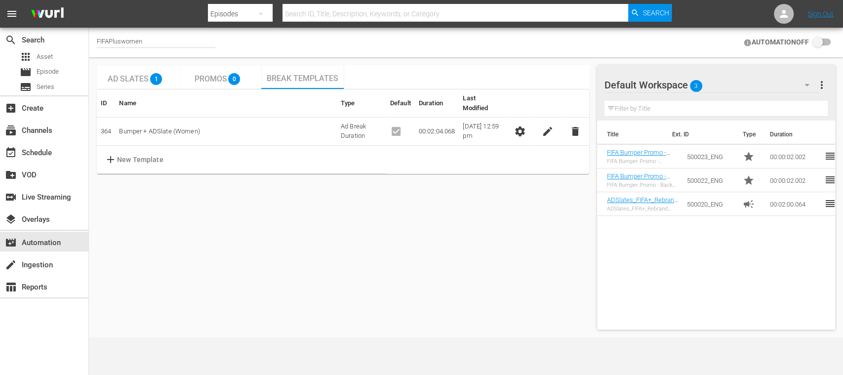
checkbox input "true"
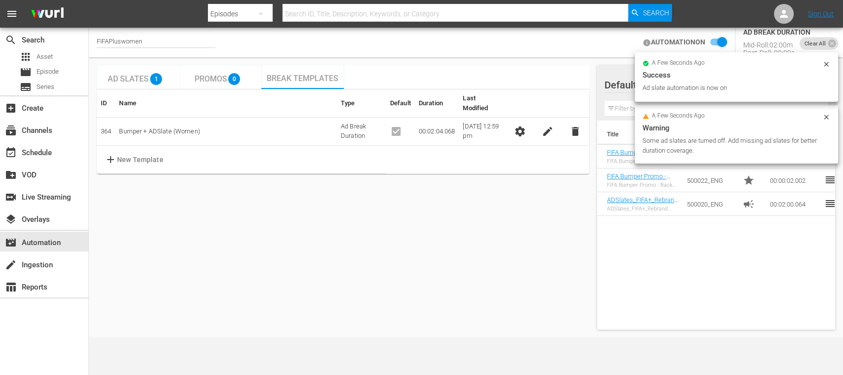
click at [828, 118] on icon at bounding box center [827, 117] width 8 height 8
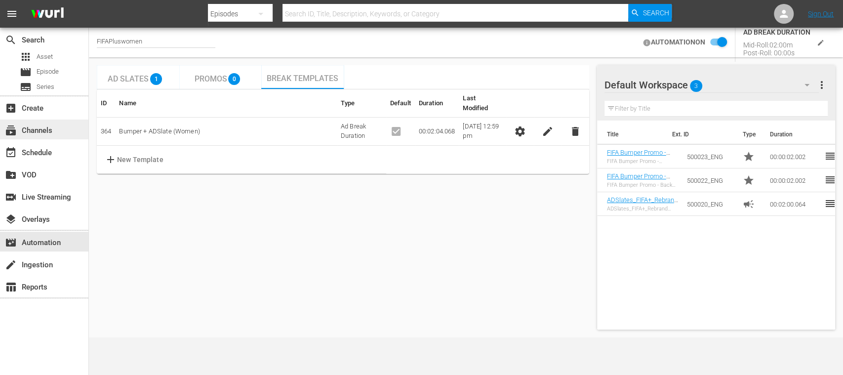
click at [51, 131] on div "subscriptions Channels" at bounding box center [27, 129] width 55 height 9
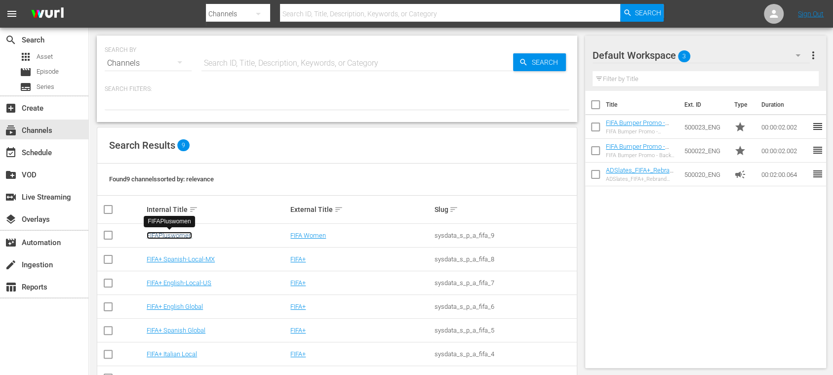
click at [177, 238] on link "FIFAPluswomen" at bounding box center [169, 235] width 45 height 7
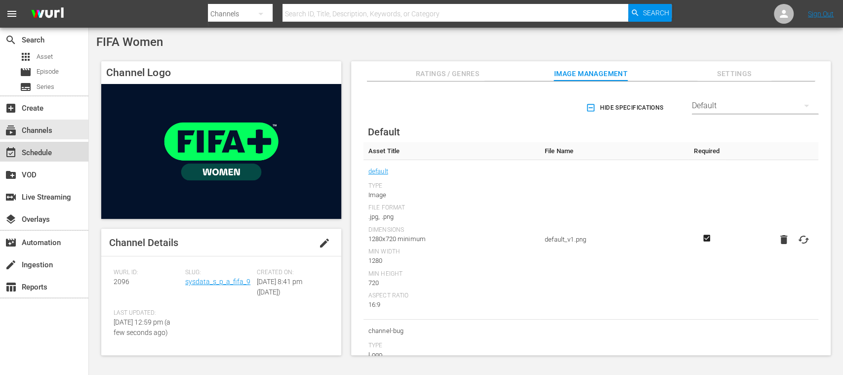
click at [59, 156] on div "event_available Schedule" at bounding box center [44, 152] width 88 height 20
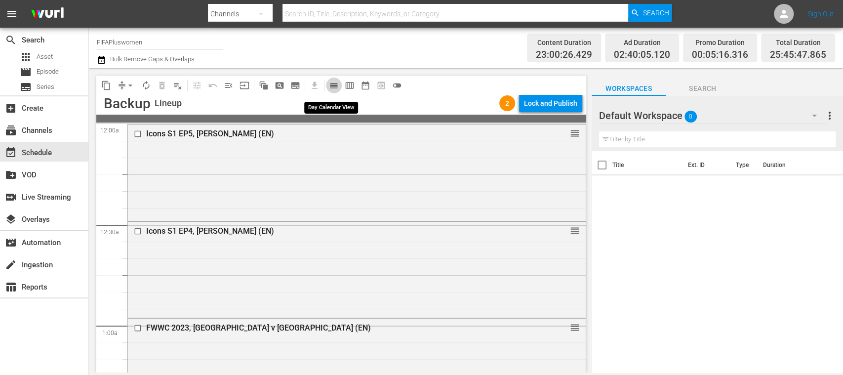
click at [334, 85] on span "calendar_view_day_outlined" at bounding box center [334, 86] width 10 height 10
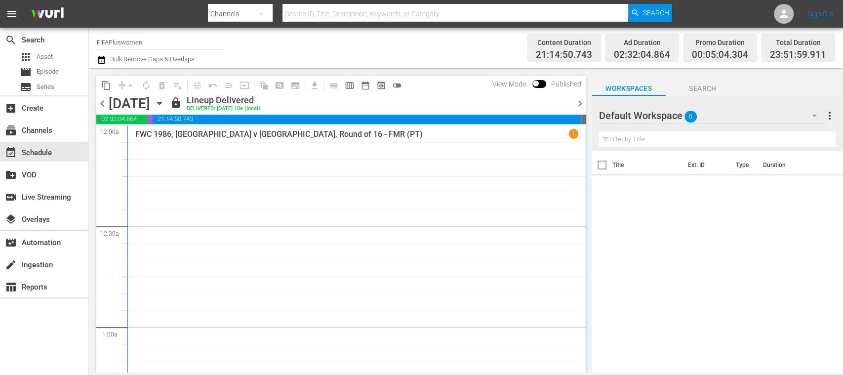
click at [579, 100] on span "chevron_right" at bounding box center [580, 103] width 12 height 12
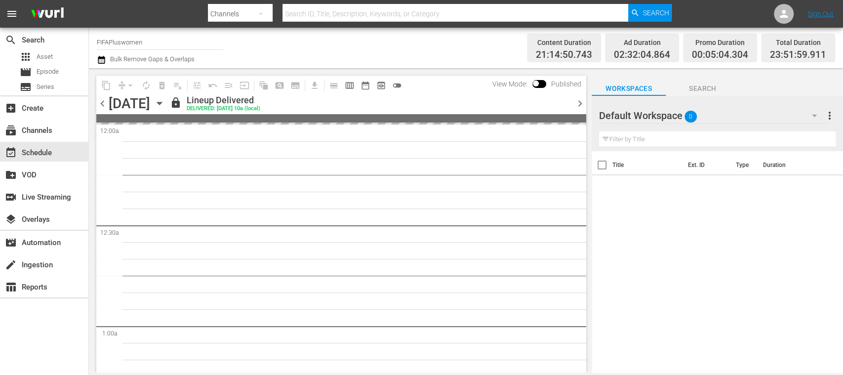
click at [579, 100] on span "chevron_right" at bounding box center [580, 103] width 12 height 12
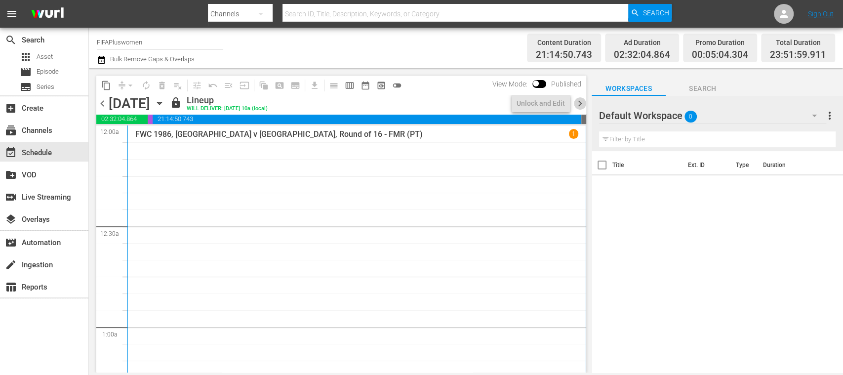
click at [579, 100] on span "chevron_right" at bounding box center [580, 103] width 12 height 12
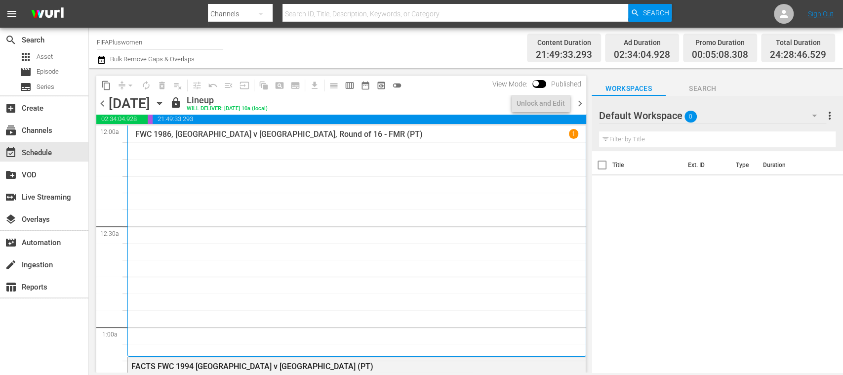
click at [643, 208] on div "Title Ext. ID Type Duration" at bounding box center [717, 262] width 251 height 223
click at [582, 102] on span "chevron_right" at bounding box center [580, 103] width 12 height 12
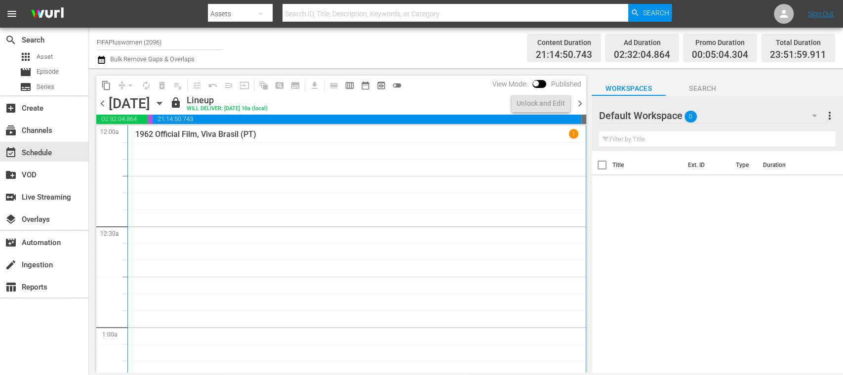
click at [578, 104] on span "chevron_right" at bounding box center [580, 103] width 12 height 12
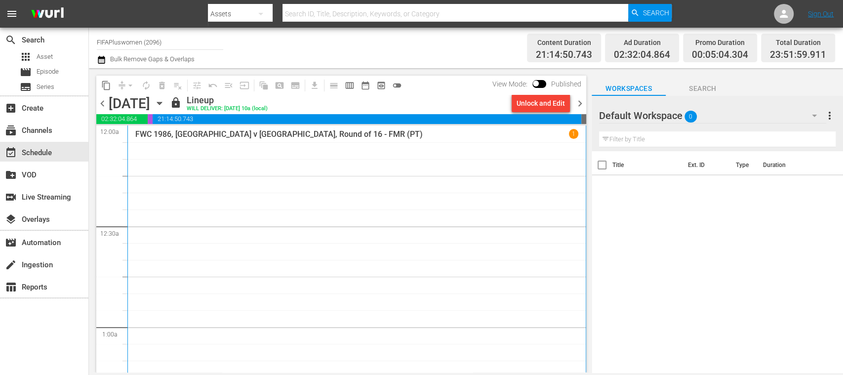
click at [581, 102] on span "chevron_right" at bounding box center [580, 103] width 12 height 12
click at [529, 105] on div "Unlock and Edit" at bounding box center [541, 103] width 48 height 18
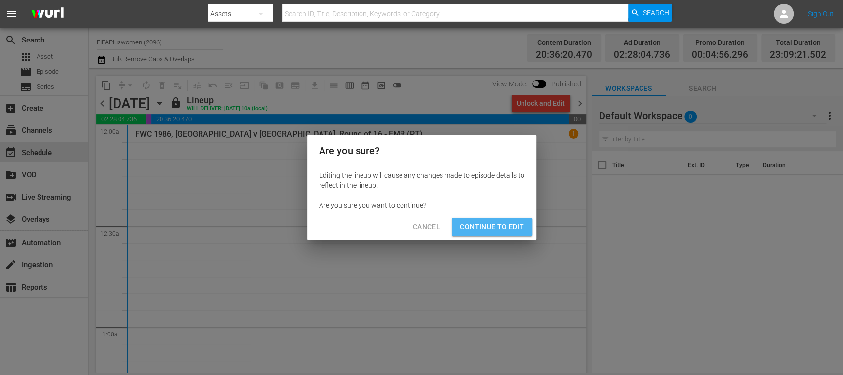
click at [500, 225] on span "Continue to Edit" at bounding box center [492, 227] width 64 height 12
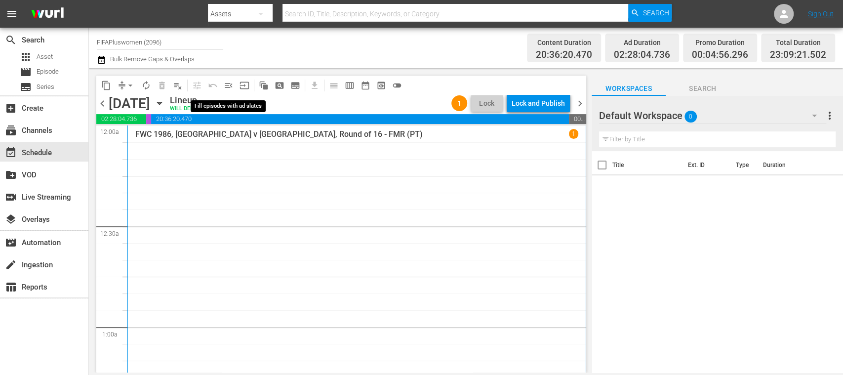
click at [230, 86] on span "menu_open" at bounding box center [229, 86] width 10 height 10
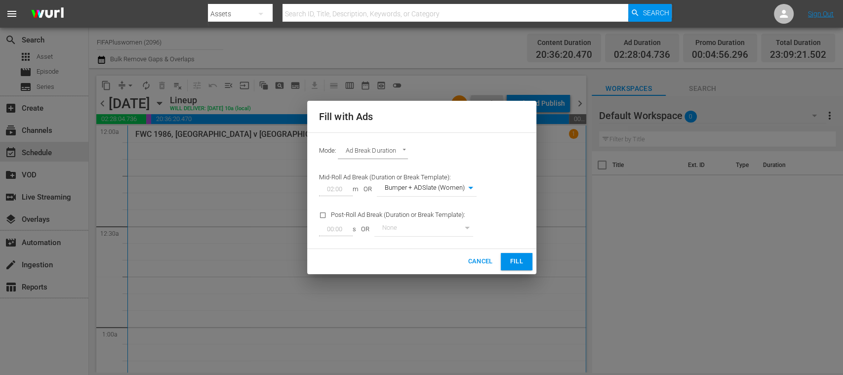
click at [473, 257] on span "Cancel" at bounding box center [480, 261] width 25 height 11
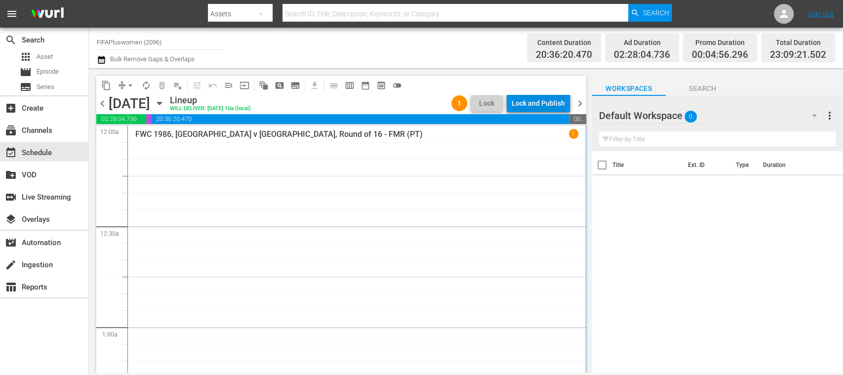
click at [543, 102] on div "Lock and Publish" at bounding box center [538, 103] width 53 height 18
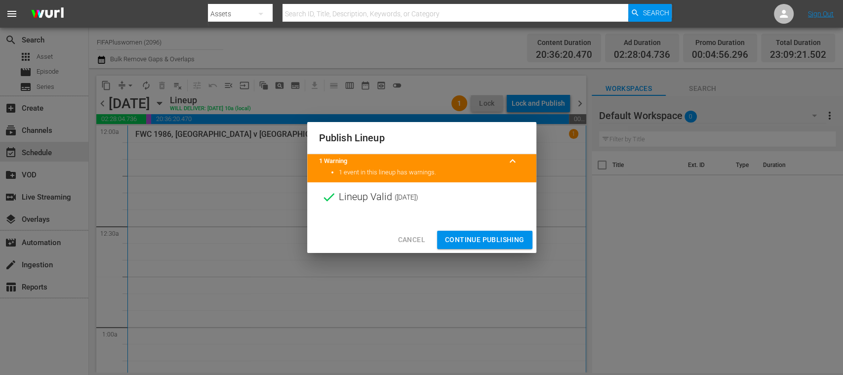
click at [501, 243] on span "Continue Publishing" at bounding box center [485, 240] width 80 height 12
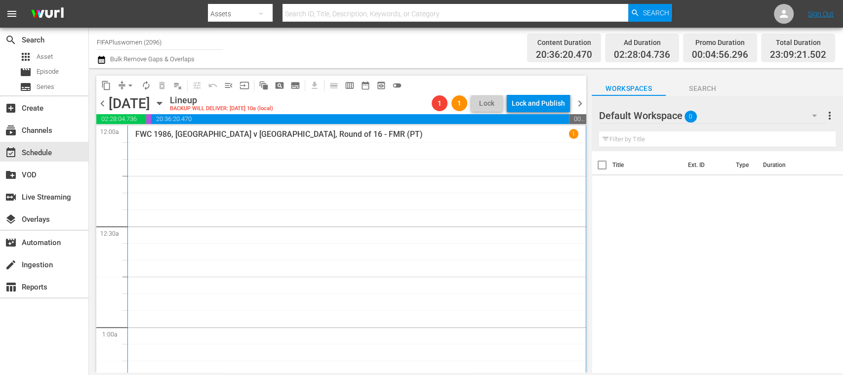
click at [104, 105] on span "chevron_left" at bounding box center [102, 103] width 12 height 12
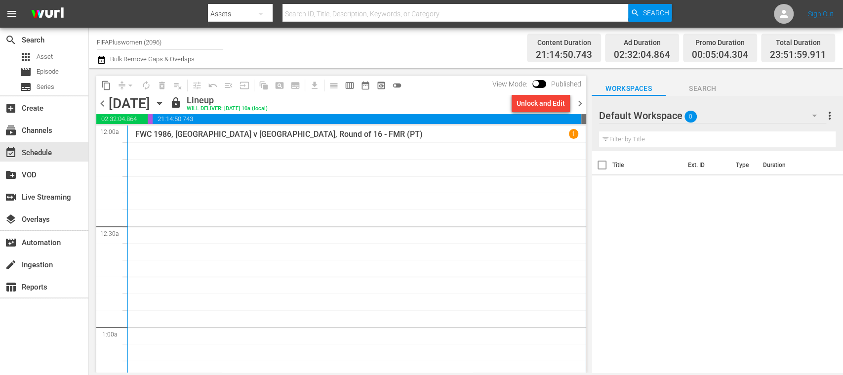
click at [581, 103] on span "chevron_right" at bounding box center [580, 103] width 12 height 12
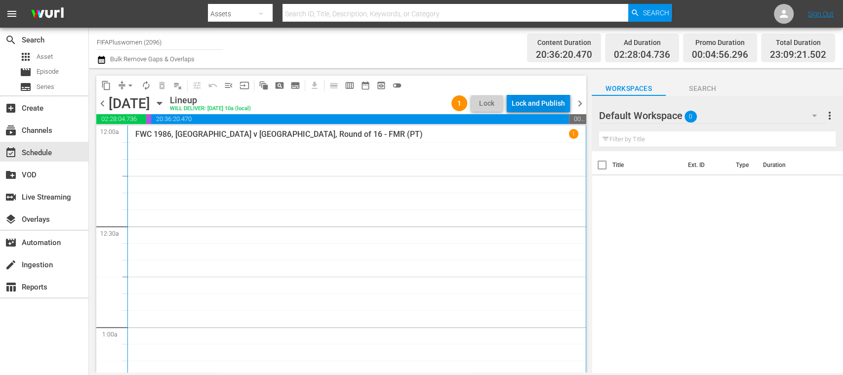
click at [558, 103] on div "Lock and Publish" at bounding box center [538, 103] width 53 height 18
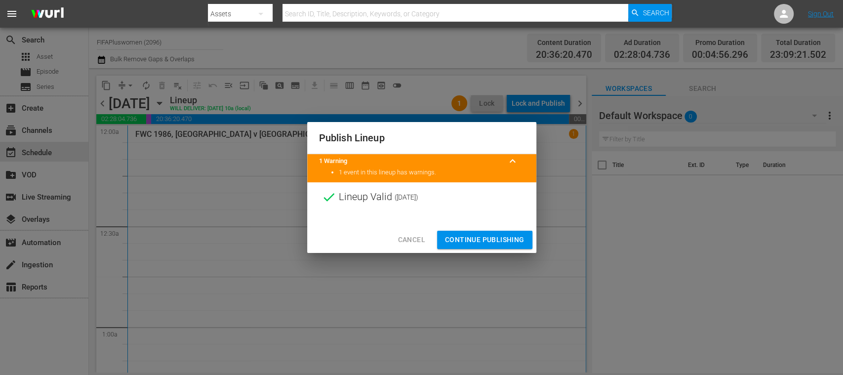
click at [504, 238] on span "Continue Publishing" at bounding box center [485, 240] width 80 height 12
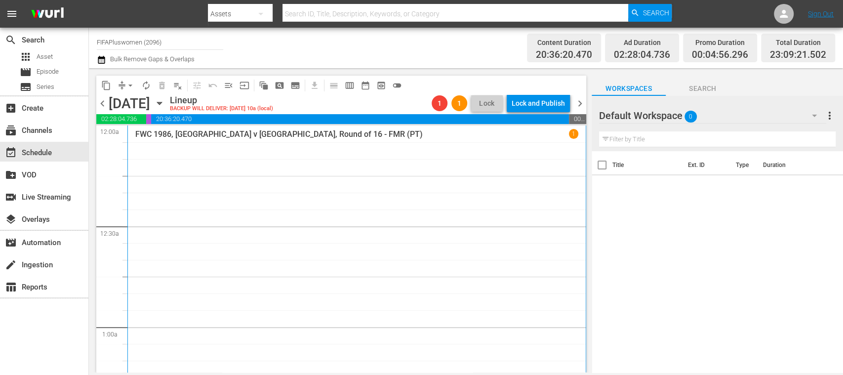
click at [582, 106] on span "chevron_right" at bounding box center [580, 103] width 12 height 12
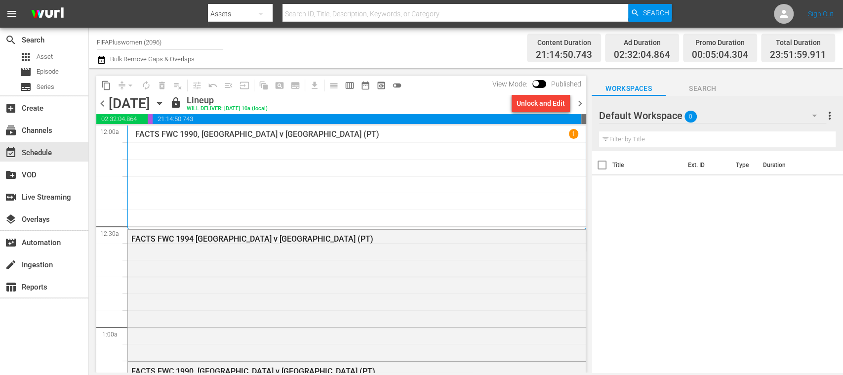
click at [103, 104] on span "chevron_left" at bounding box center [102, 103] width 12 height 12
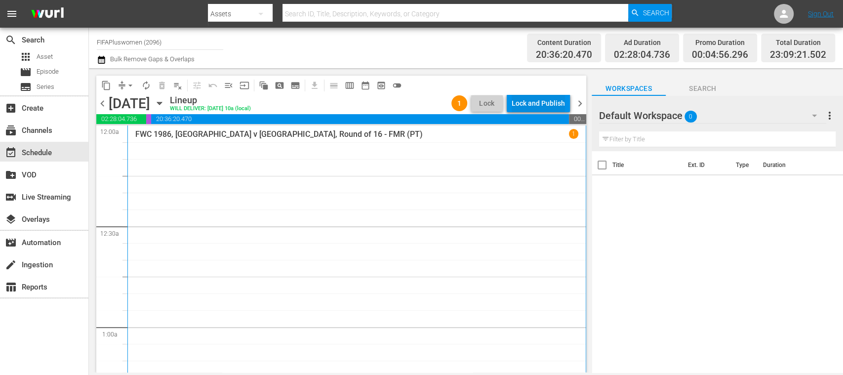
click at [535, 103] on div "Lock and Publish" at bounding box center [538, 103] width 53 height 18
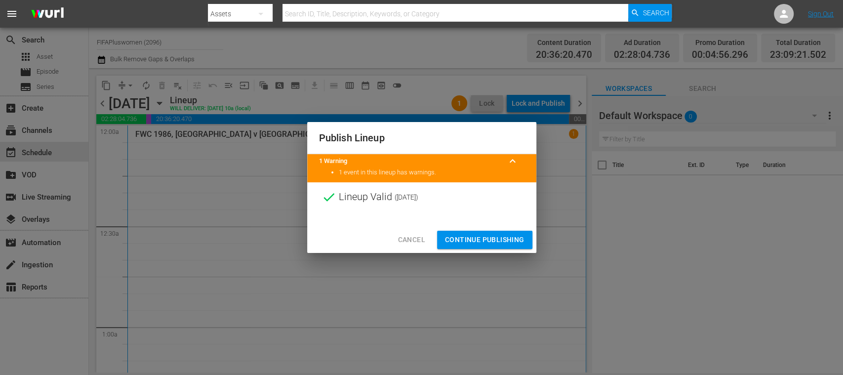
click at [503, 239] on span "Continue Publishing" at bounding box center [485, 240] width 80 height 12
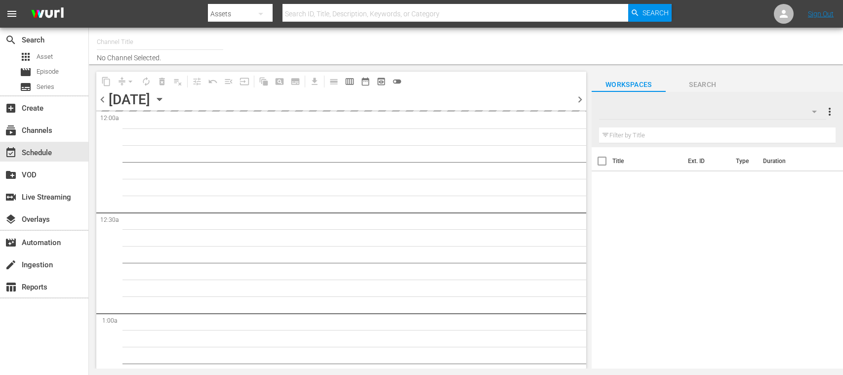
type input "FIFAPluswomen (2096)"
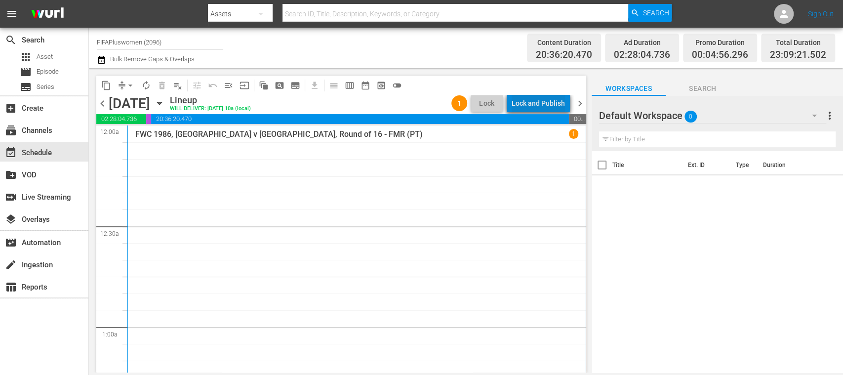
click at [543, 103] on div "Lock and Publish" at bounding box center [538, 103] width 53 height 18
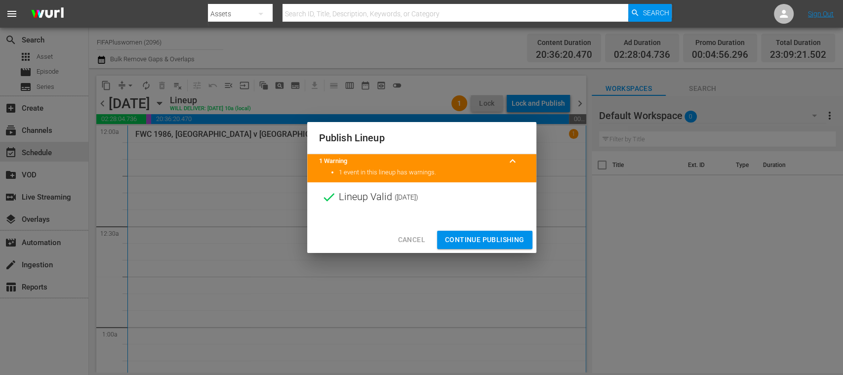
click at [499, 240] on span "Continue Publishing" at bounding box center [485, 240] width 80 height 12
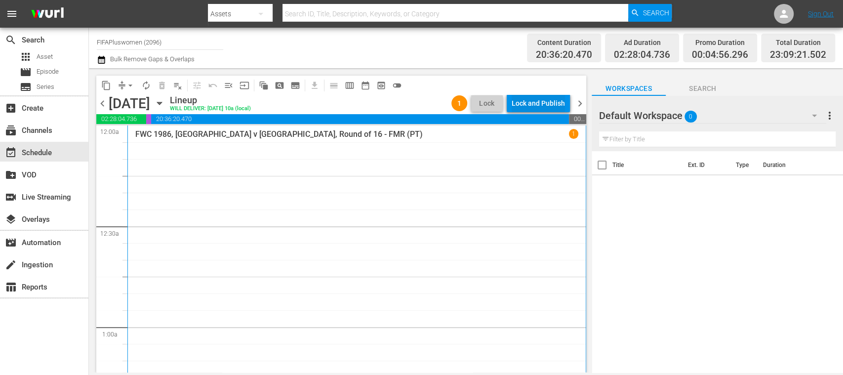
click at [537, 104] on div "Lock and Publish" at bounding box center [538, 103] width 53 height 18
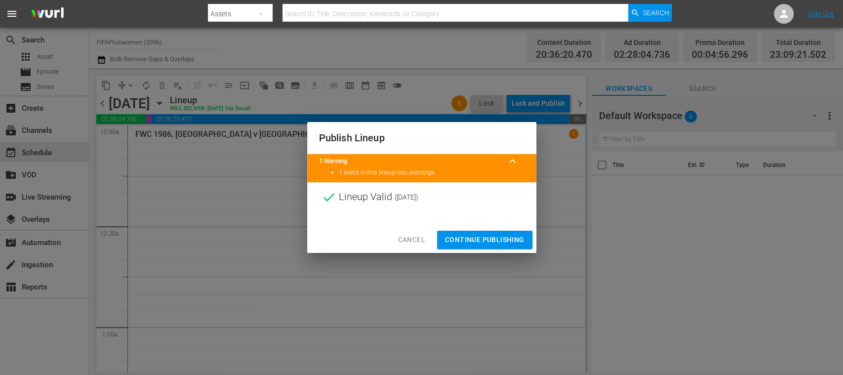
click at [512, 235] on span "Continue Publishing" at bounding box center [485, 240] width 80 height 12
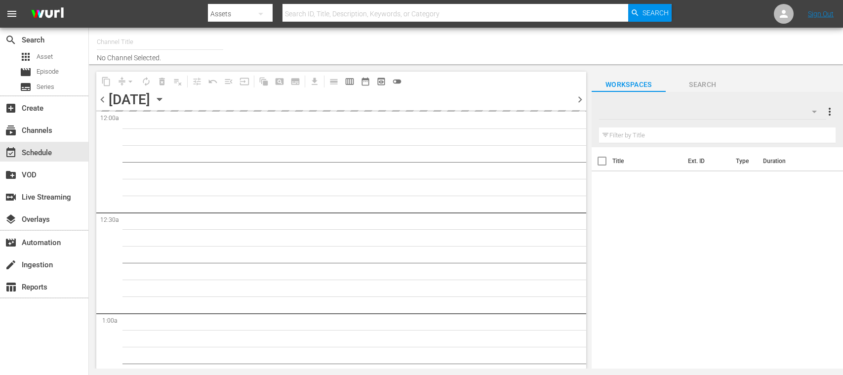
type input "FIFAPluswomen (2096)"
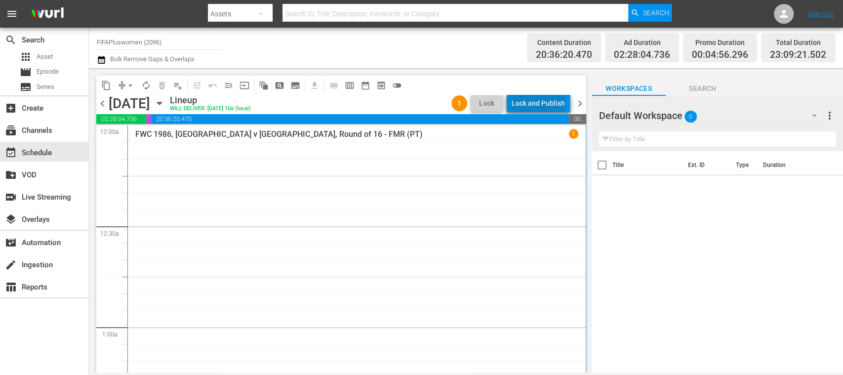
click at [540, 107] on div "Lock and Publish" at bounding box center [538, 103] width 53 height 18
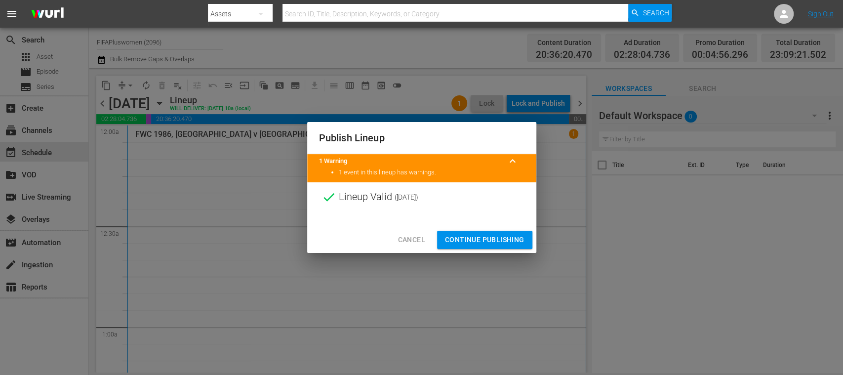
click at [503, 241] on span "Continue Publishing" at bounding box center [485, 240] width 80 height 12
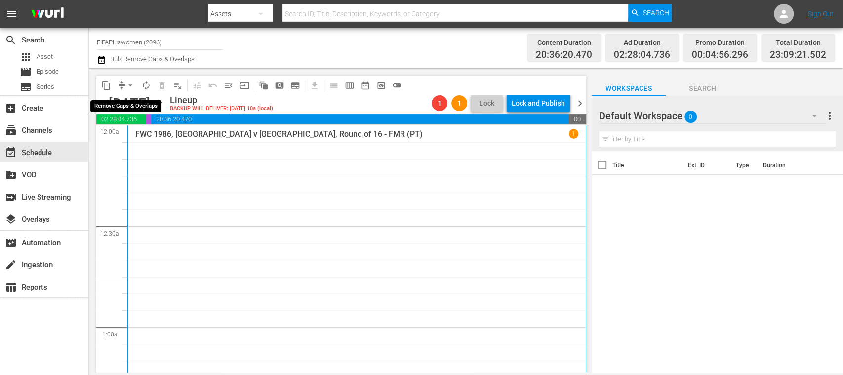
click at [130, 81] on span "arrow_drop_down" at bounding box center [130, 86] width 10 height 10
click at [153, 137] on li "Align to End of Previous Day" at bounding box center [131, 138] width 104 height 16
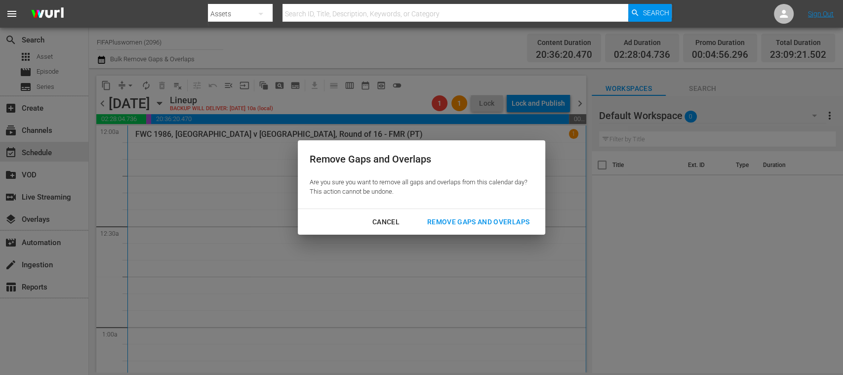
click at [499, 219] on div "Remove Gaps and Overlaps" at bounding box center [478, 222] width 118 height 12
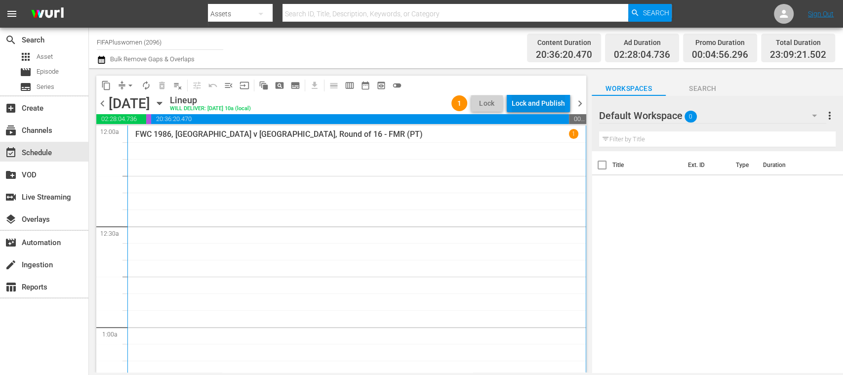
click at [538, 102] on div "Lock and Publish" at bounding box center [538, 103] width 53 height 18
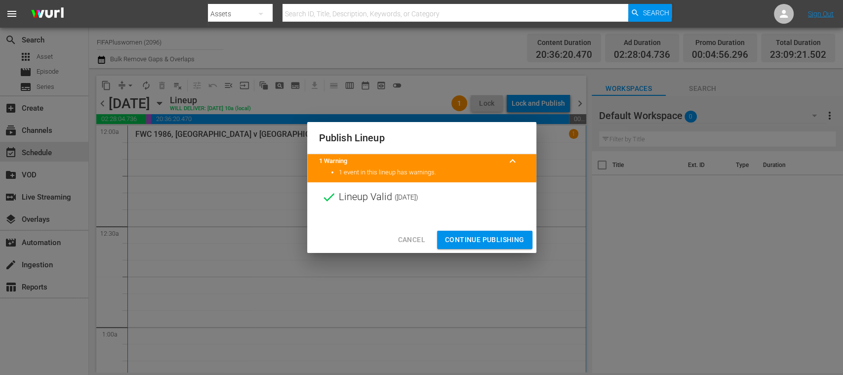
click at [502, 240] on span "Continue Publishing" at bounding box center [485, 240] width 80 height 12
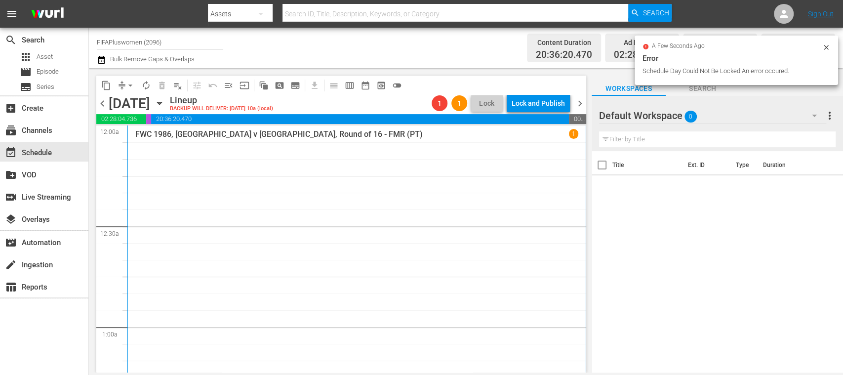
click at [582, 104] on span "chevron_right" at bounding box center [580, 103] width 12 height 12
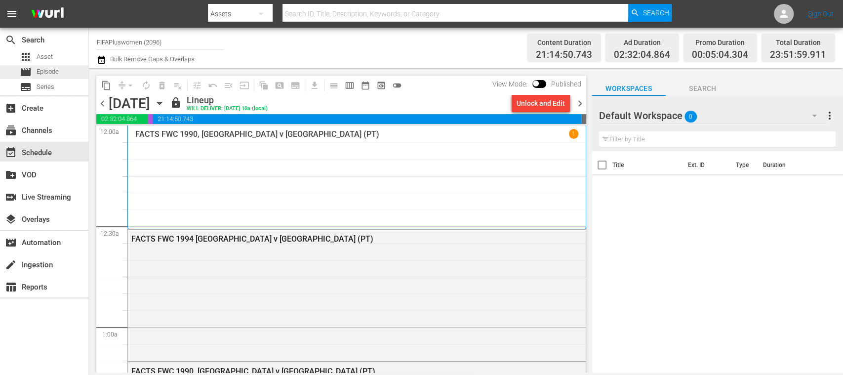
click at [48, 73] on span "Episode" at bounding box center [48, 72] width 22 height 10
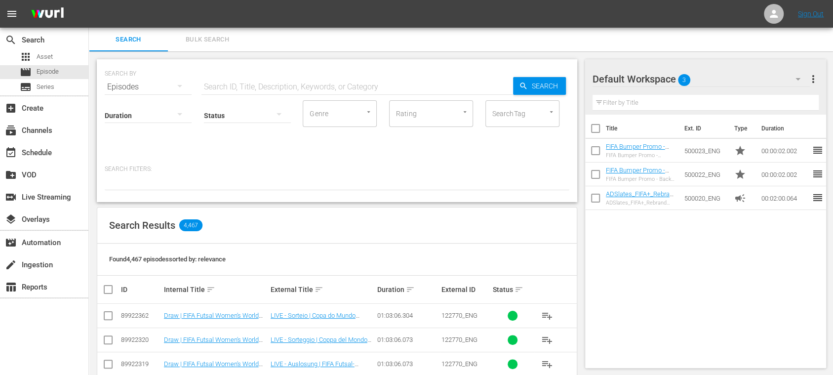
scroll to position [175, 0]
